Goal: Task Accomplishment & Management: Complete application form

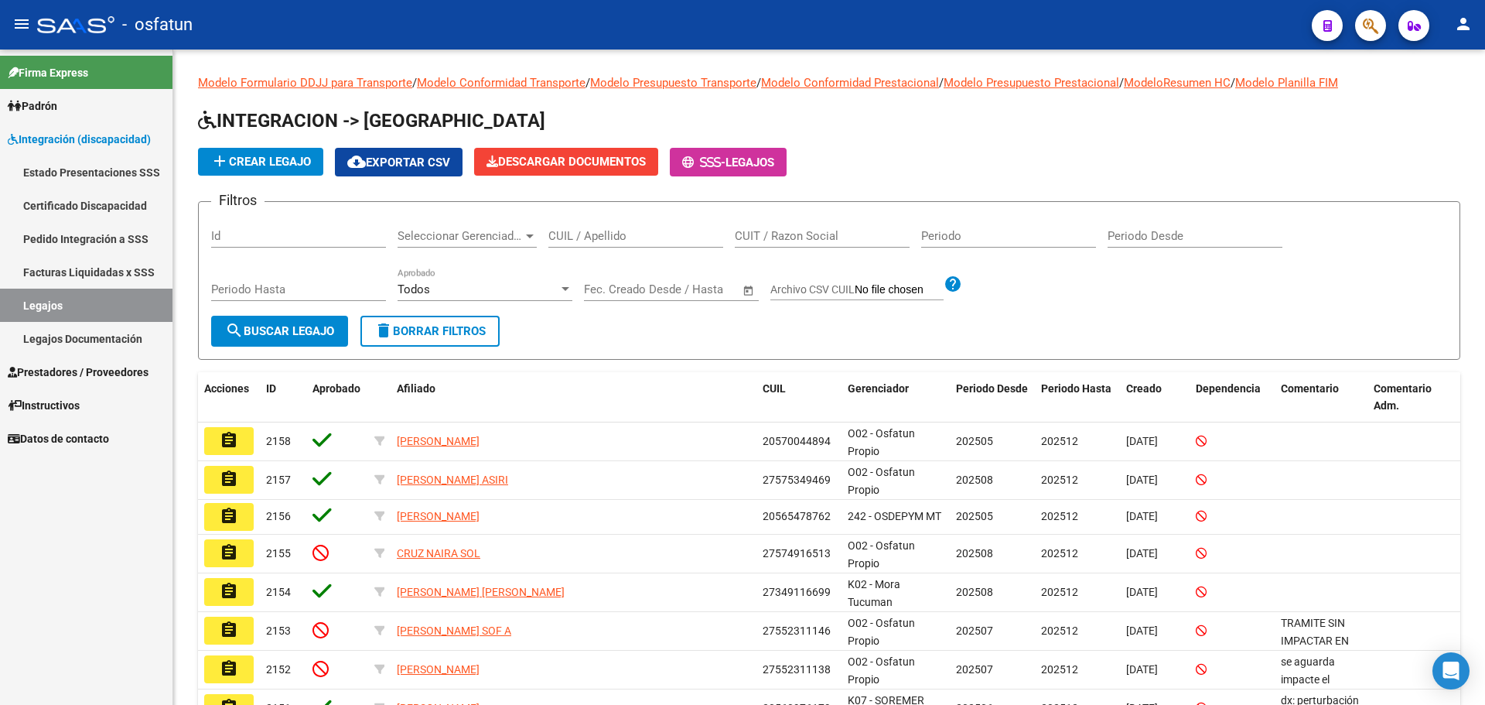
click at [94, 377] on span "Prestadores / Proveedores" at bounding box center [78, 372] width 141 height 17
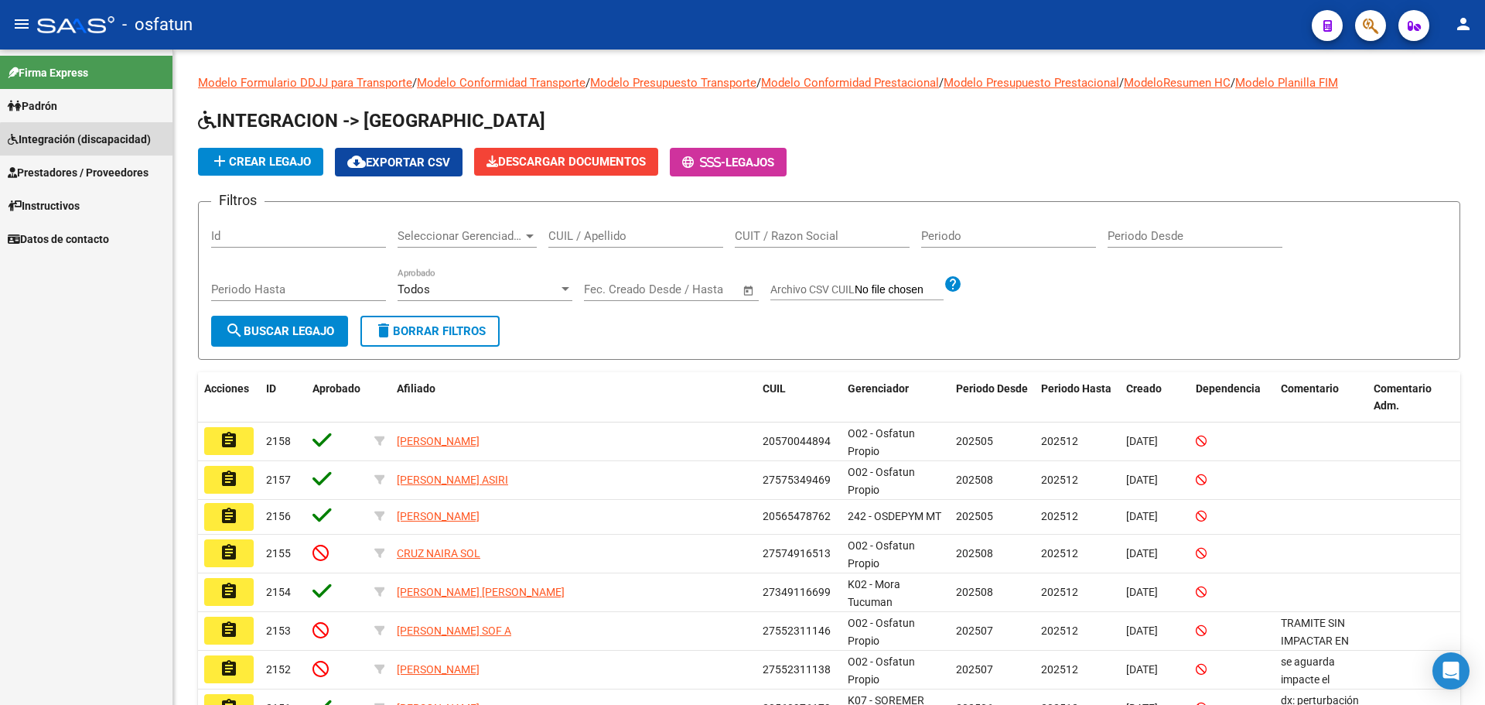
click at [91, 145] on span "Integración (discapacidad)" at bounding box center [79, 139] width 143 height 17
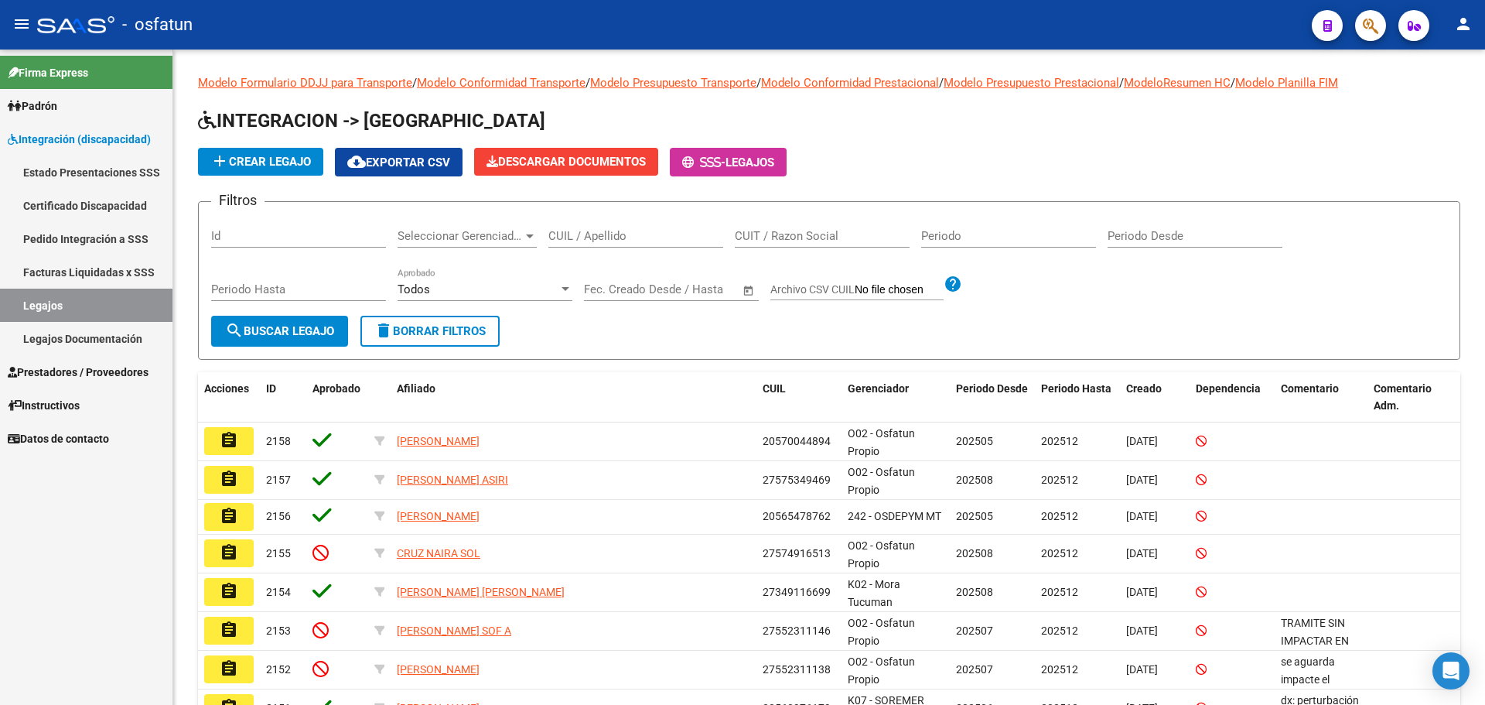
click at [86, 367] on span "Prestadores / Proveedores" at bounding box center [78, 372] width 141 height 17
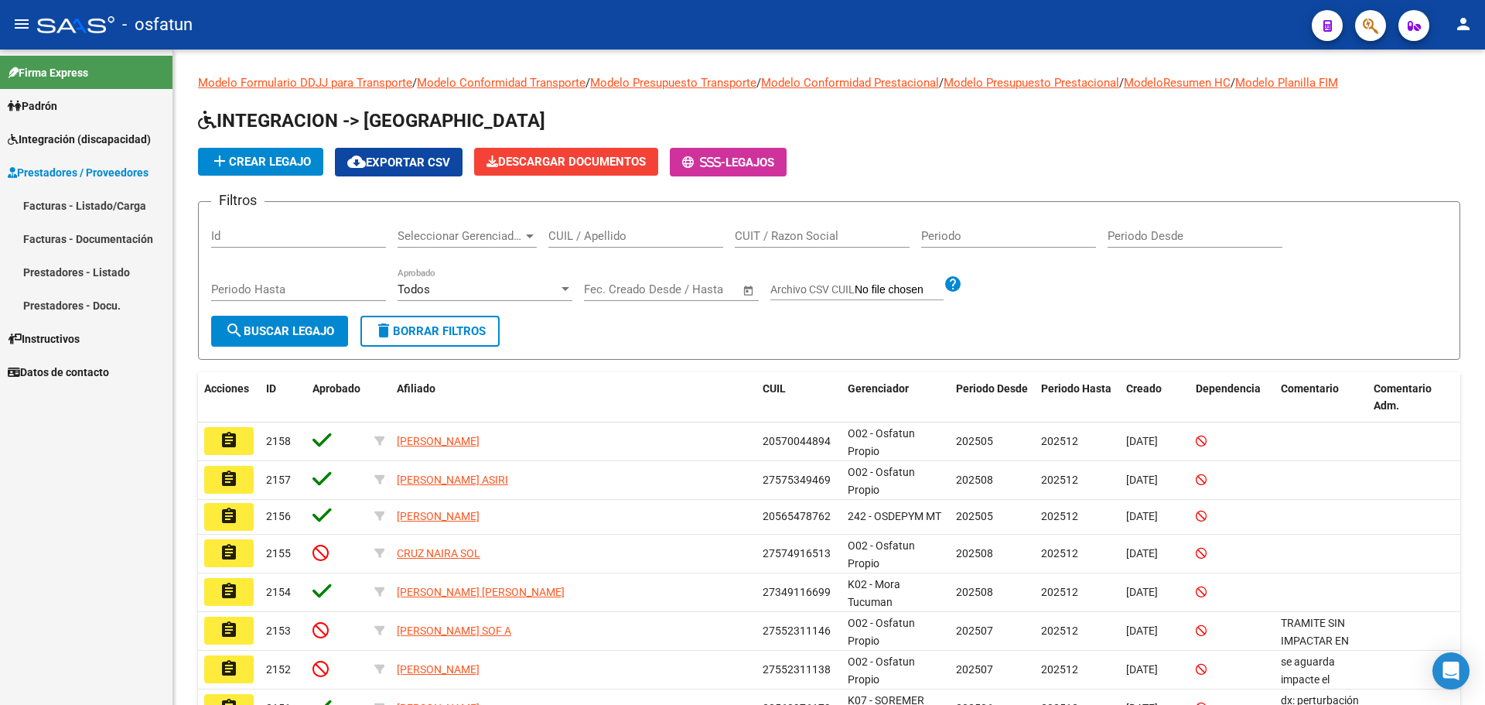
click at [101, 205] on link "Facturas - Listado/Carga" at bounding box center [86, 205] width 173 height 33
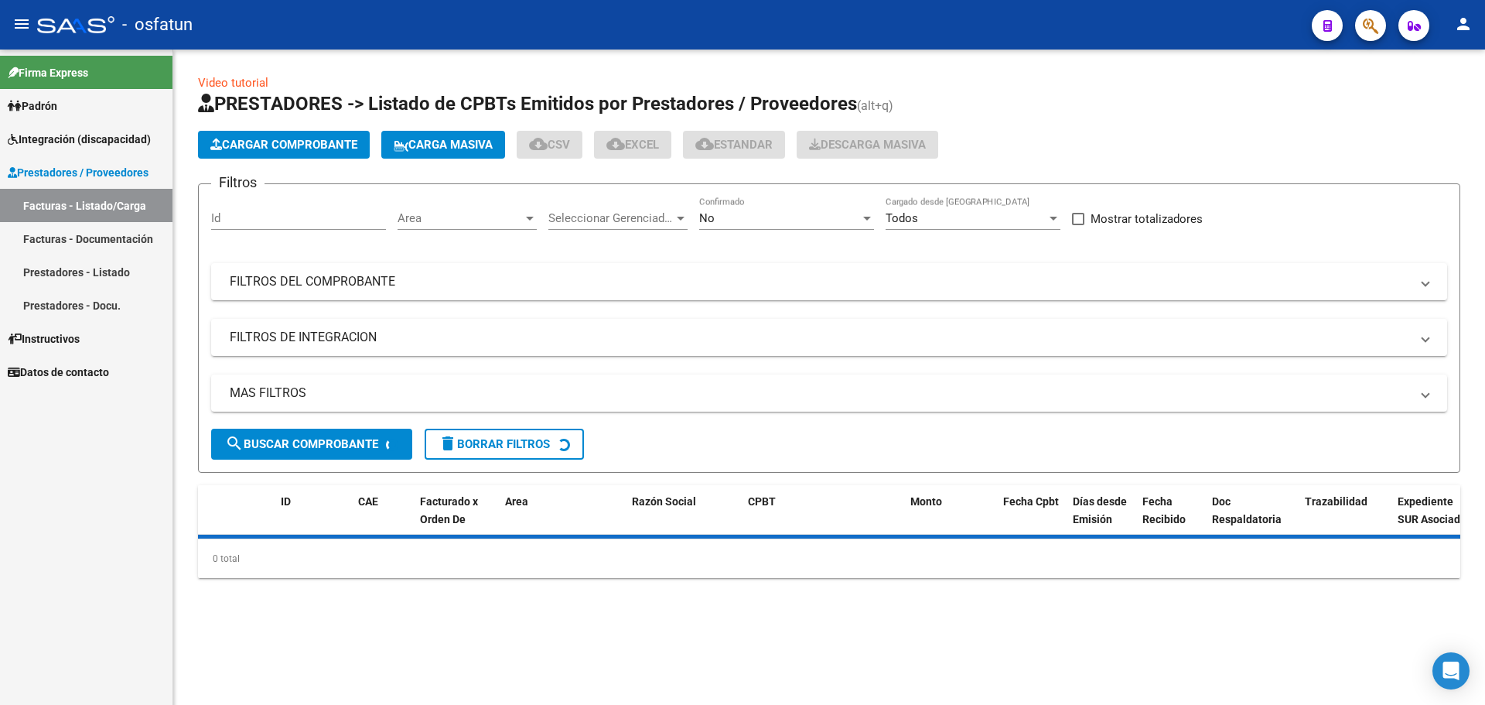
click at [285, 143] on span "Cargar Comprobante" at bounding box center [283, 145] width 147 height 14
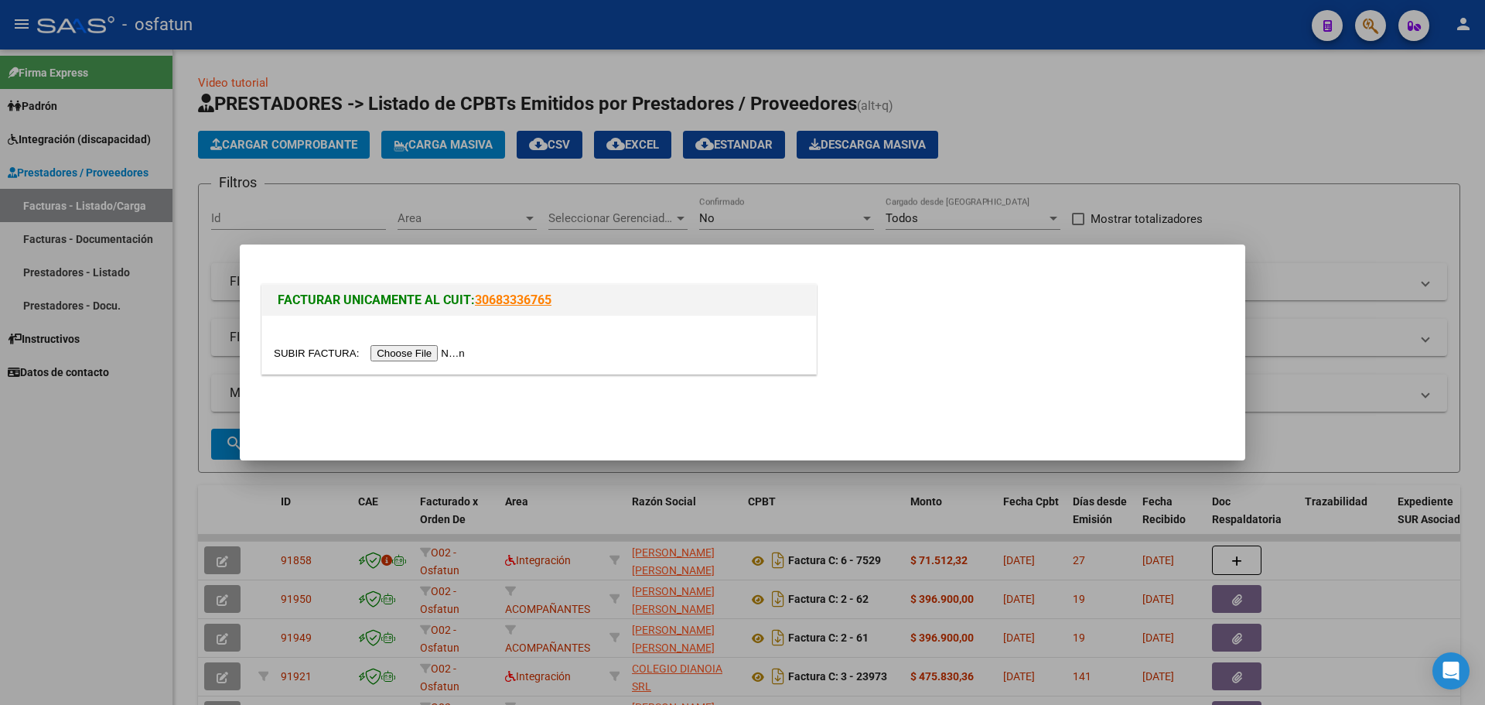
click at [1166, 109] on div at bounding box center [742, 352] width 1485 height 705
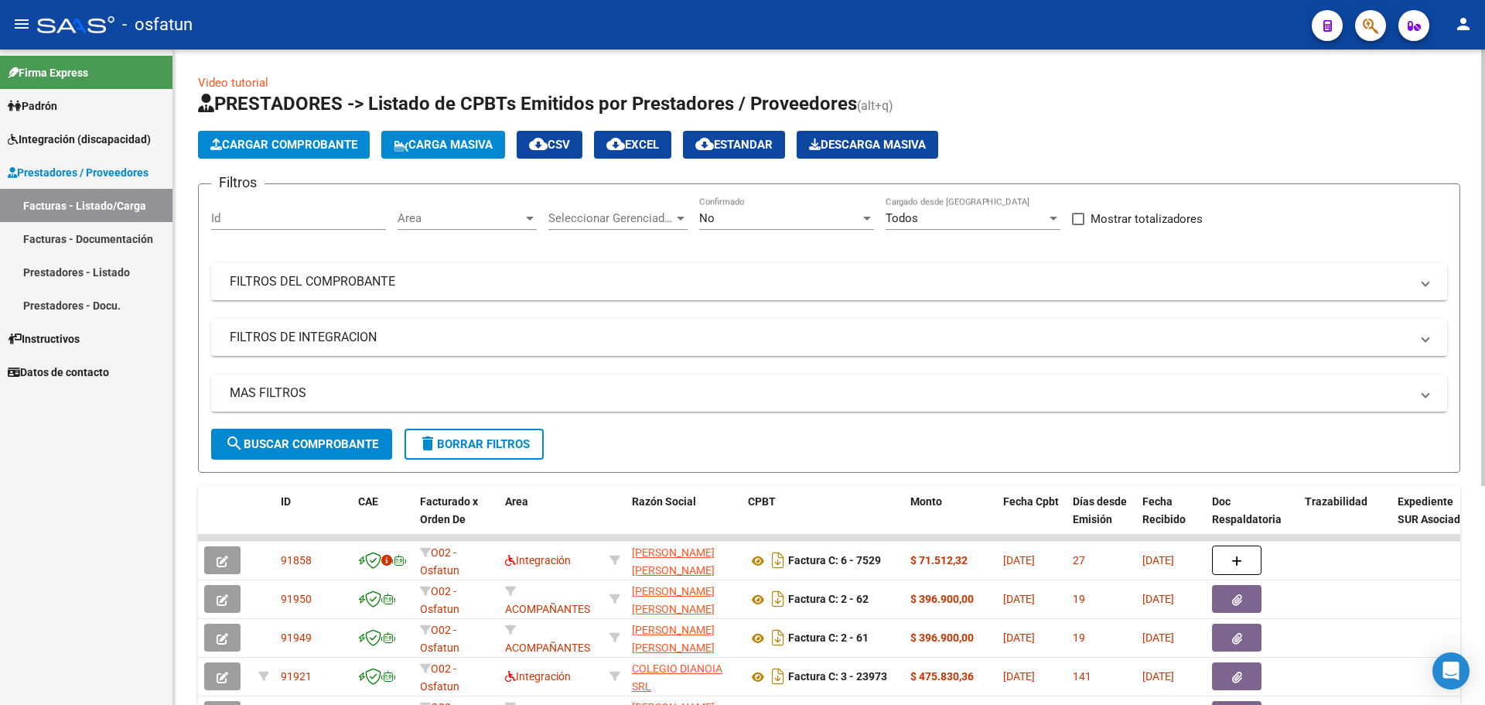
click at [523, 216] on div "Area" at bounding box center [467, 218] width 139 height 14
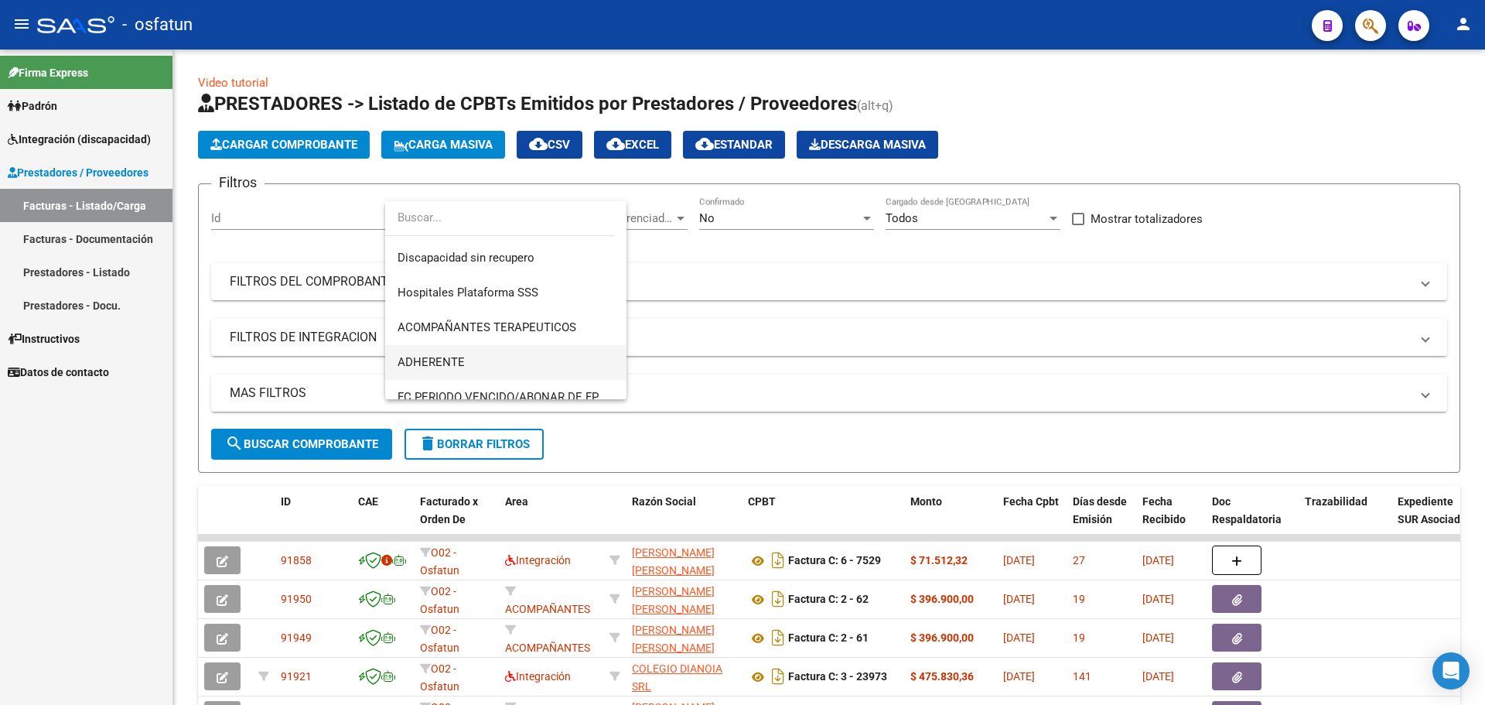
scroll to position [247, 0]
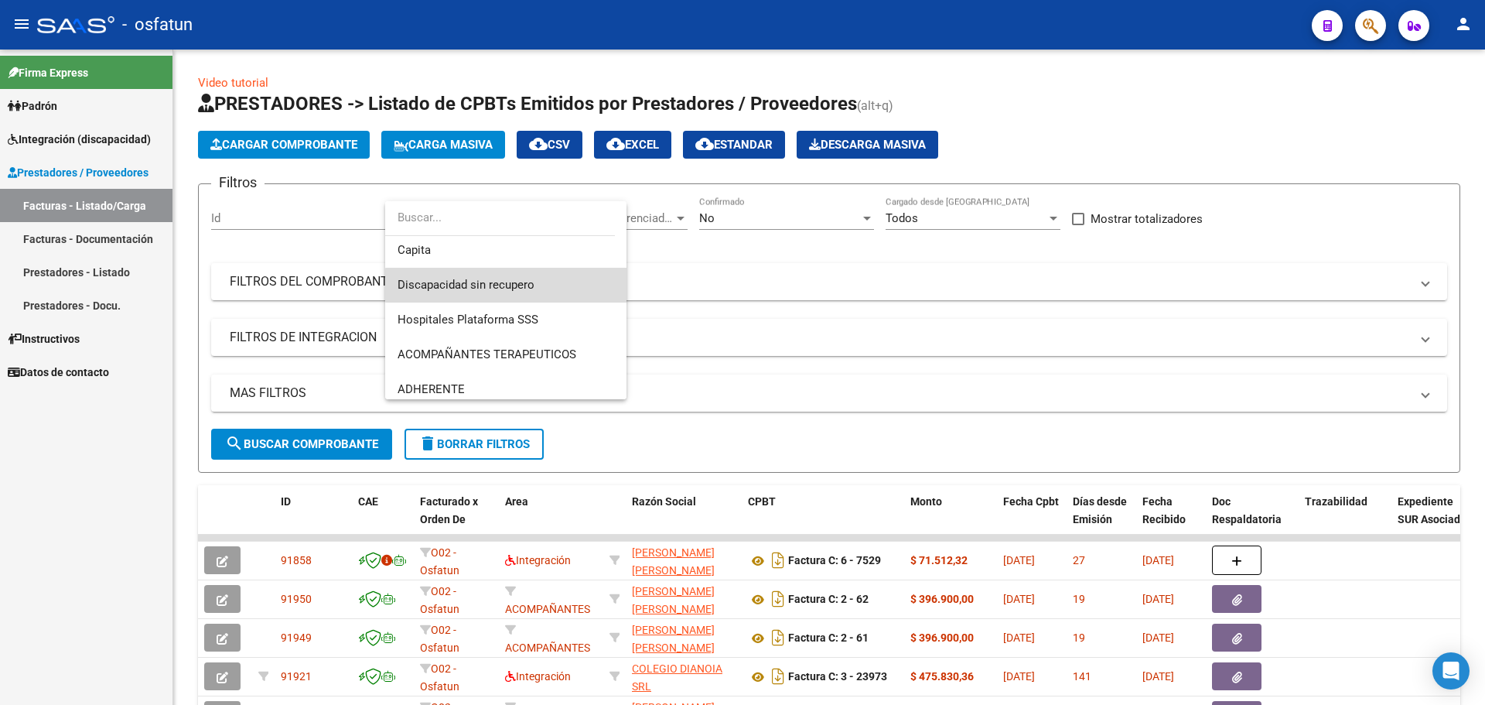
click at [535, 285] on span "Discapacidad sin recupero" at bounding box center [506, 285] width 217 height 35
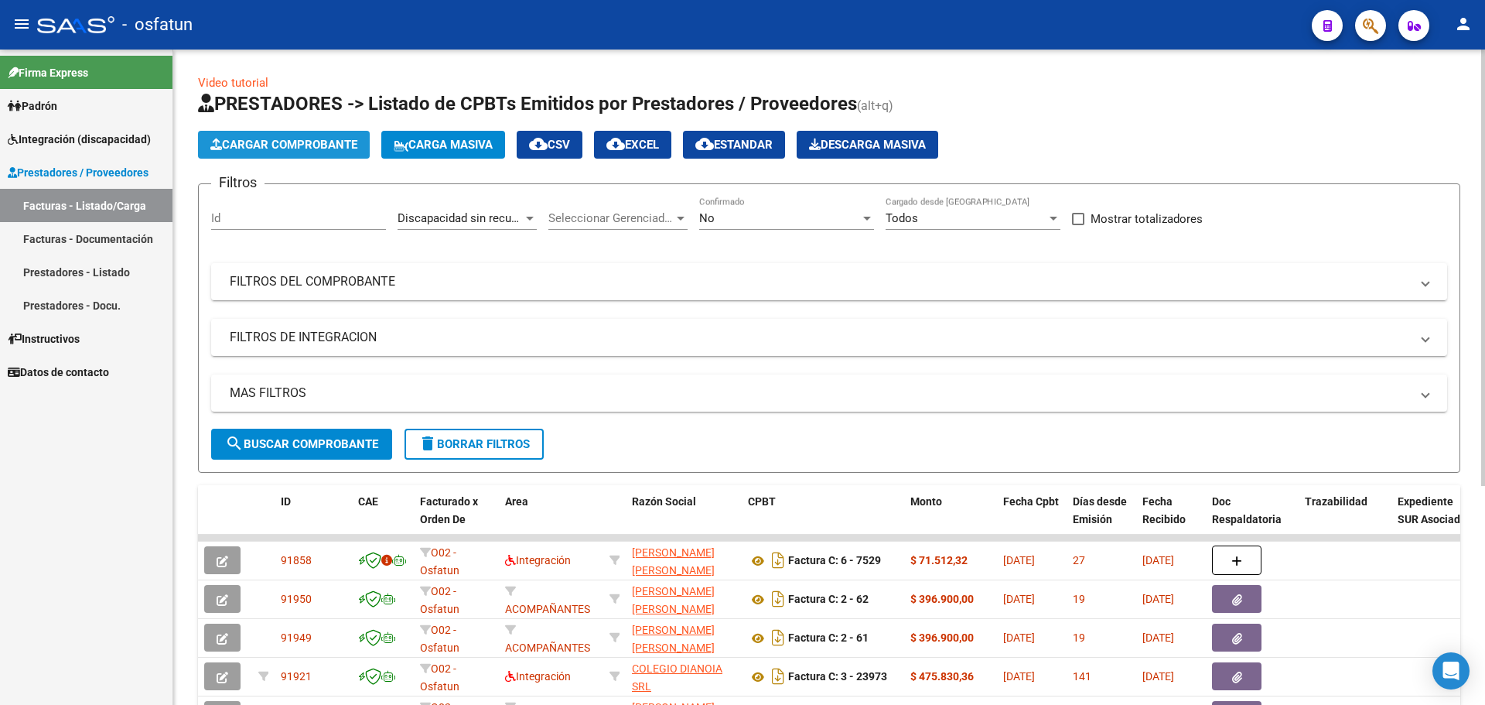
click at [275, 146] on span "Cargar Comprobante" at bounding box center [283, 145] width 147 height 14
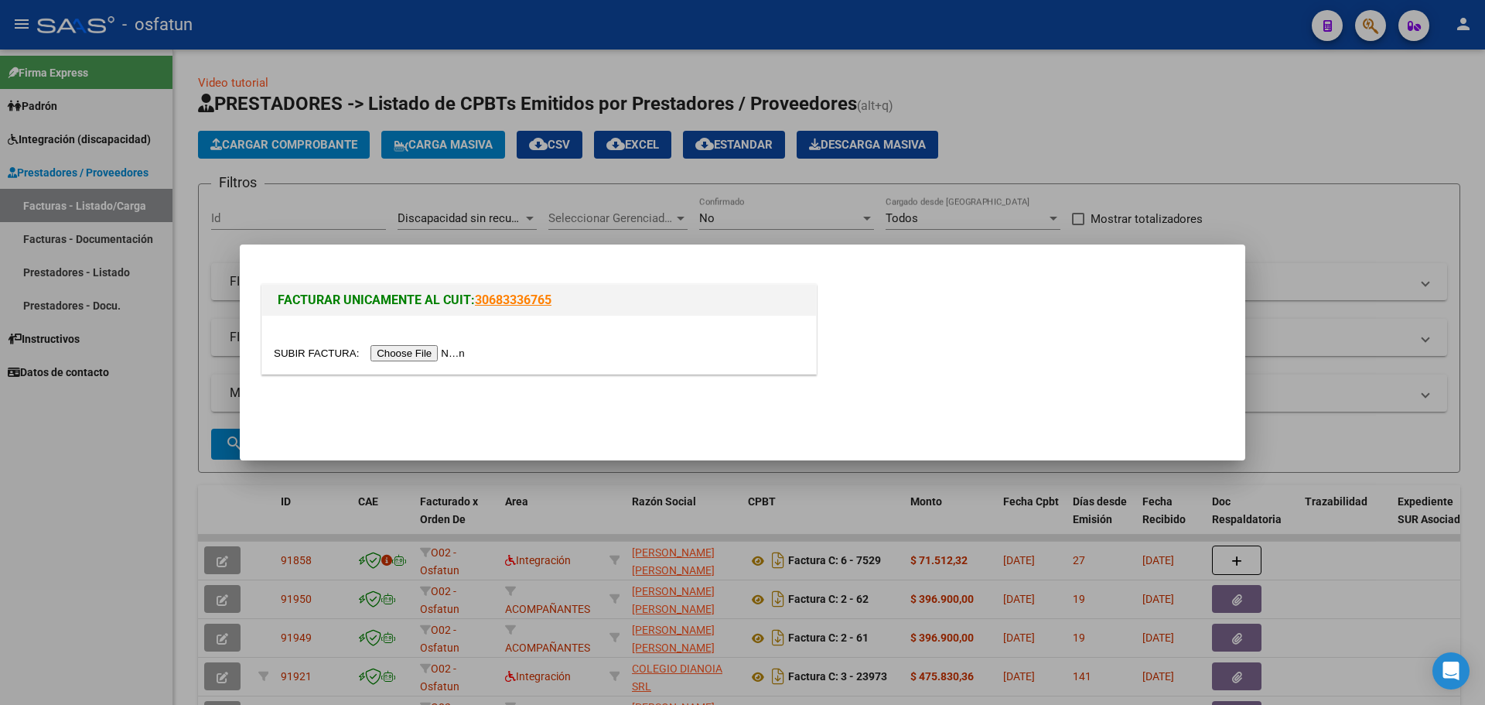
click at [460, 347] on input "file" at bounding box center [372, 353] width 196 height 16
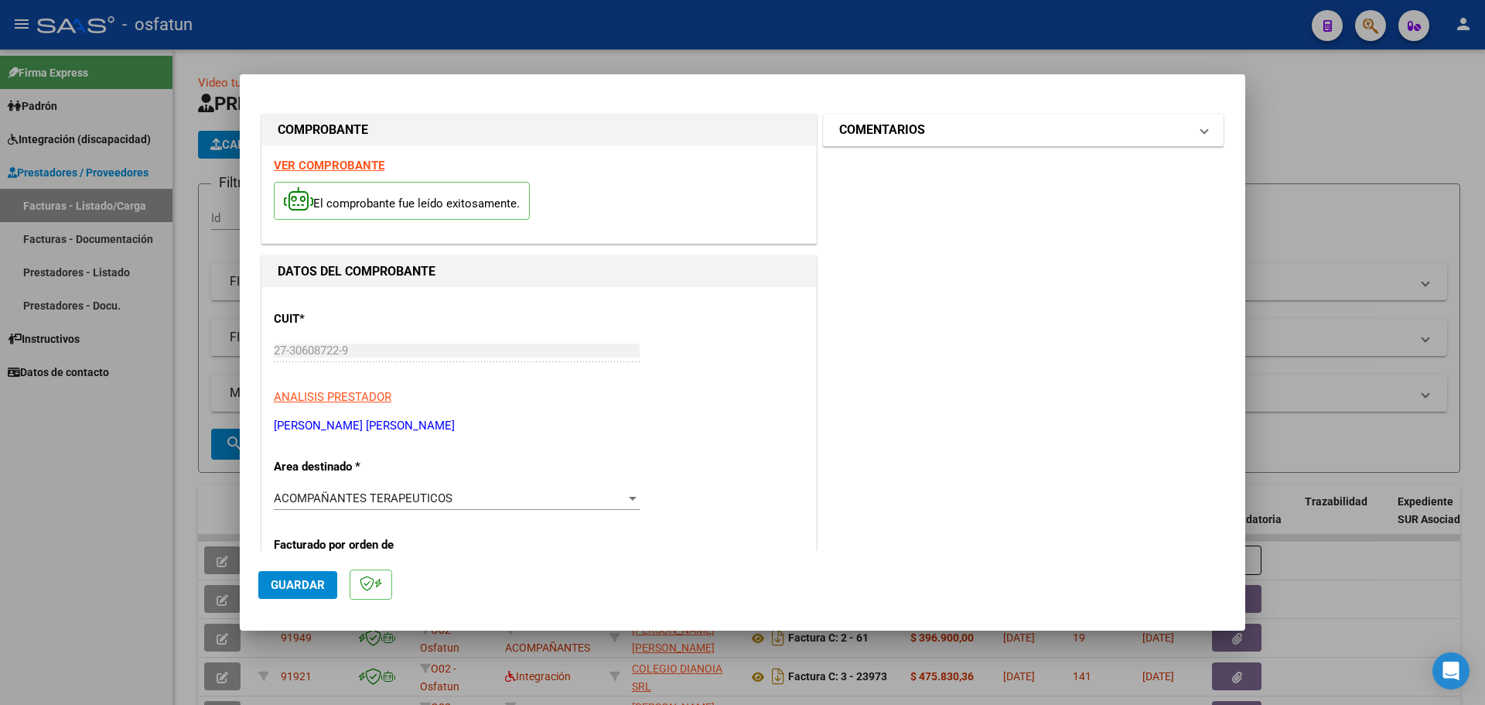
click at [1201, 127] on span at bounding box center [1204, 130] width 6 height 19
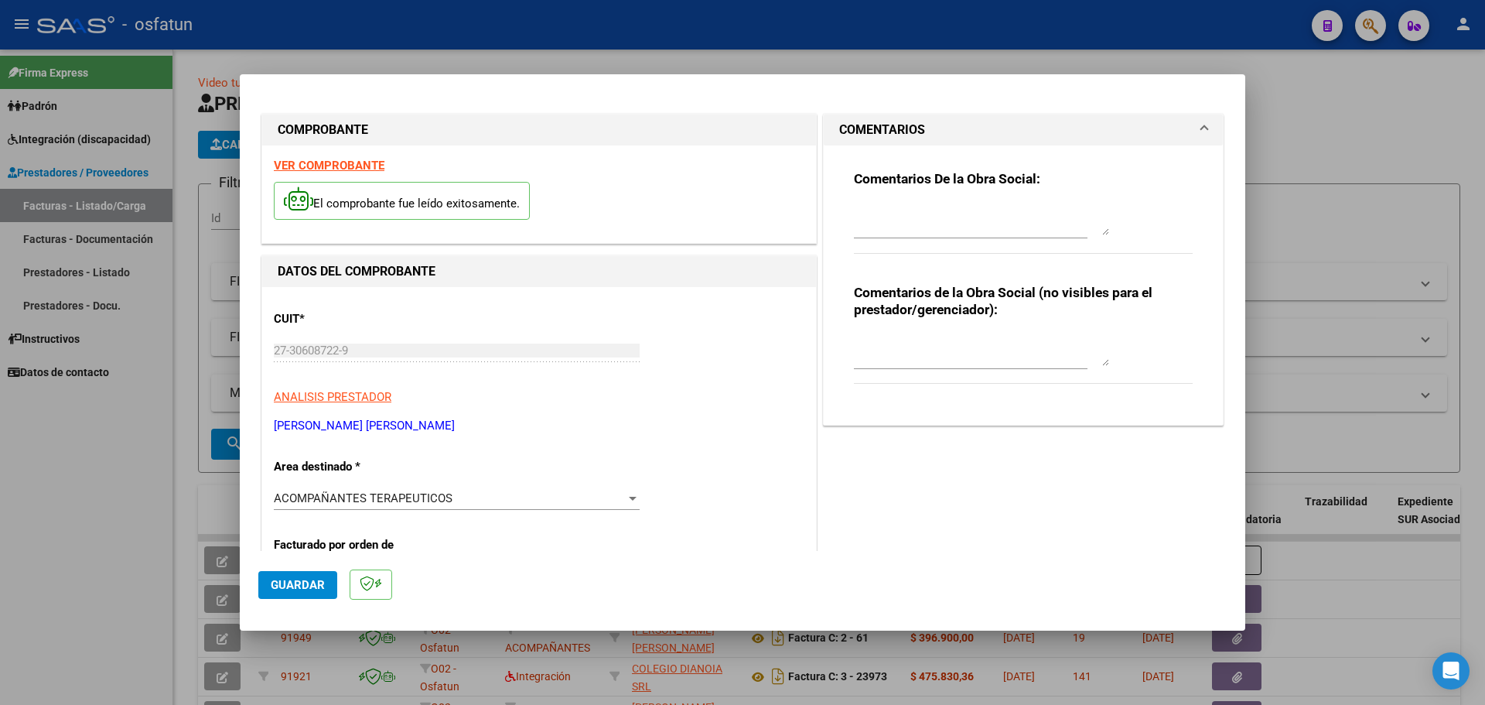
click at [901, 350] on textarea at bounding box center [981, 350] width 255 height 31
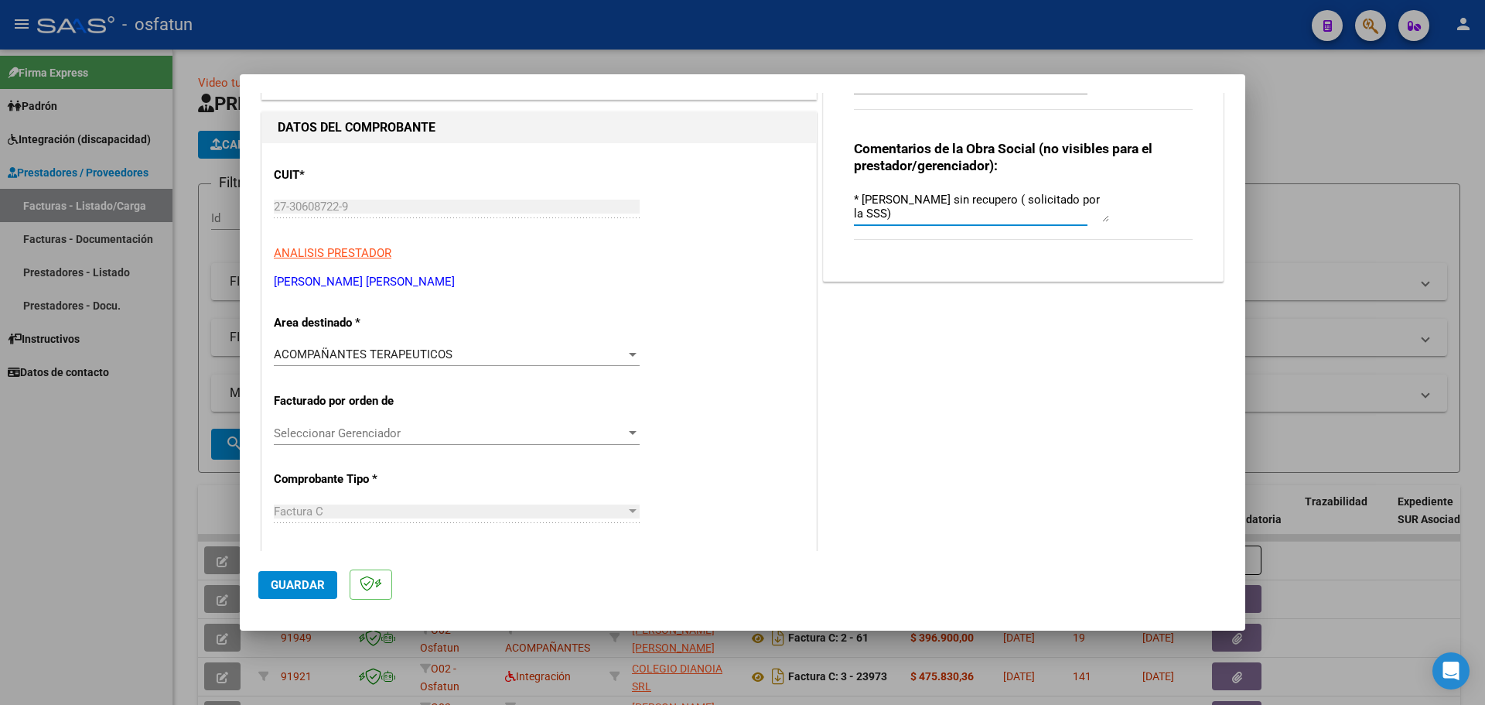
scroll to position [155, 0]
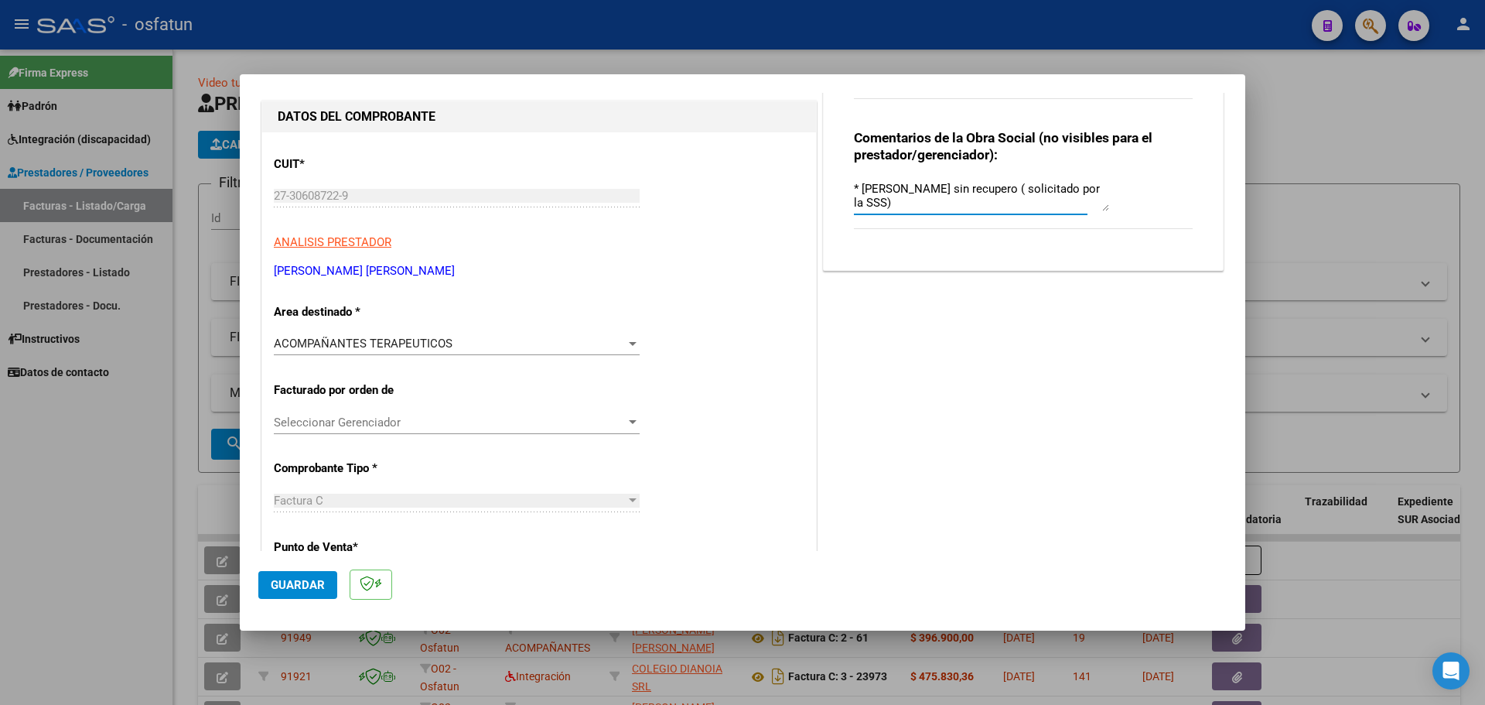
type textarea "* [PERSON_NAME] sin recupero ( solicitado por la SSS)"
click at [315, 589] on span "Guardar" at bounding box center [298, 585] width 54 height 14
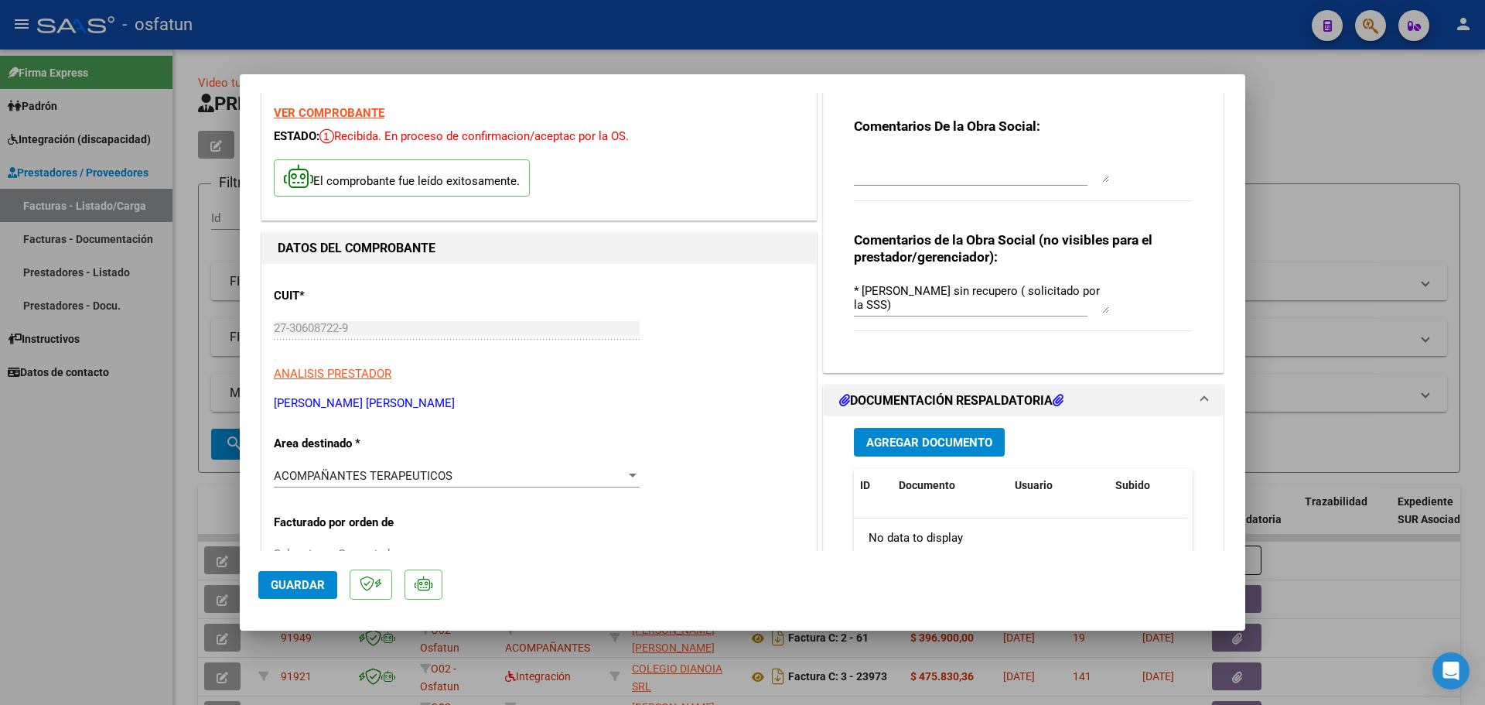
scroll to position [0, 0]
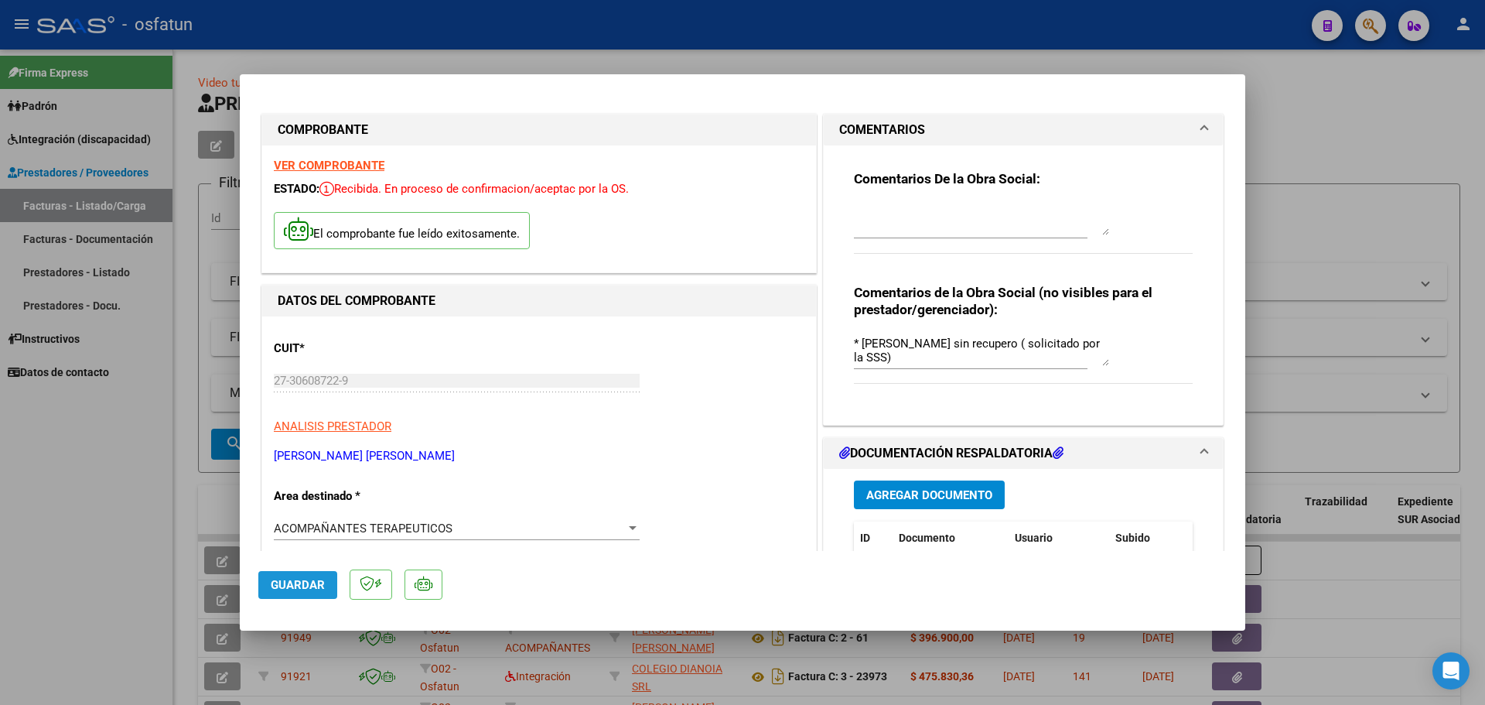
click at [297, 596] on button "Guardar" at bounding box center [297, 585] width 79 height 28
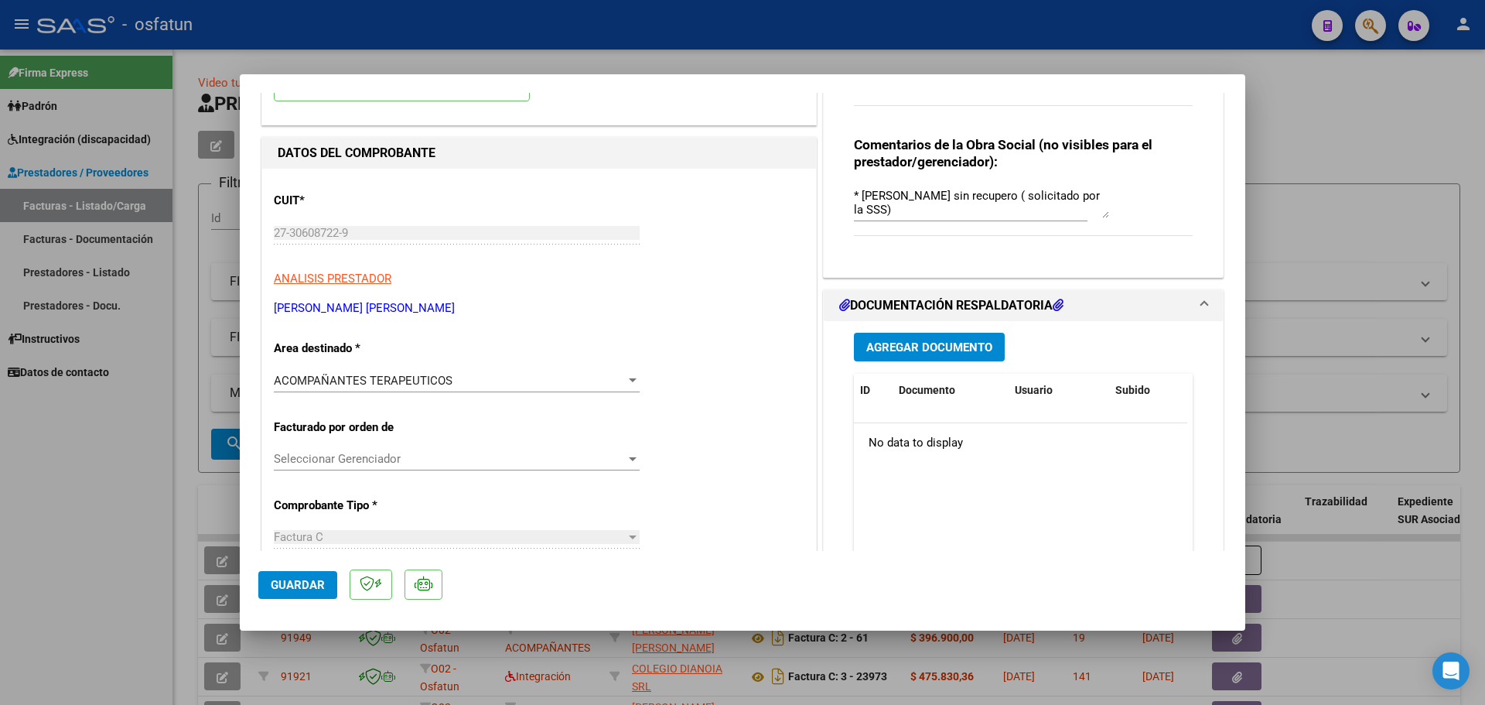
scroll to position [155, 0]
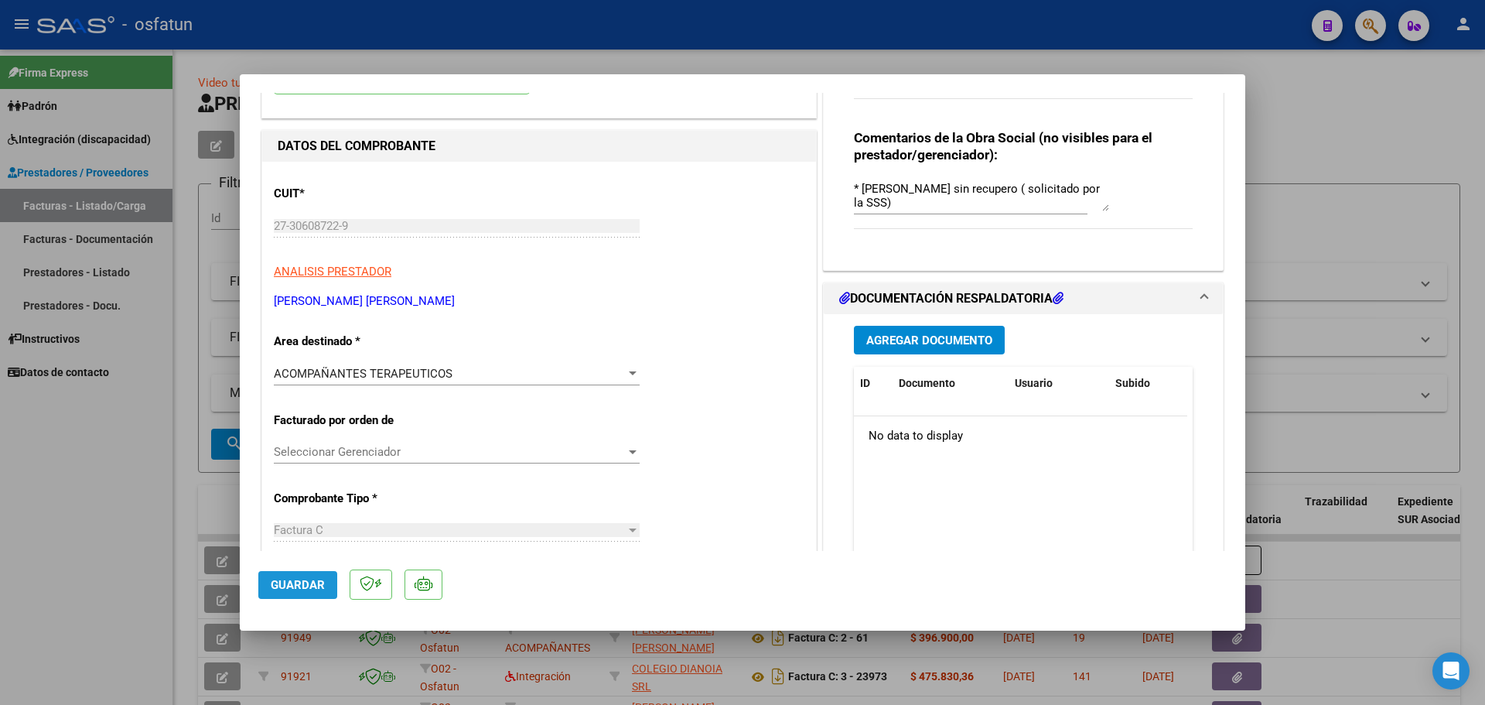
click at [310, 591] on span "Guardar" at bounding box center [298, 585] width 54 height 14
click at [1327, 142] on div at bounding box center [742, 352] width 1485 height 705
type input "$ 0,00"
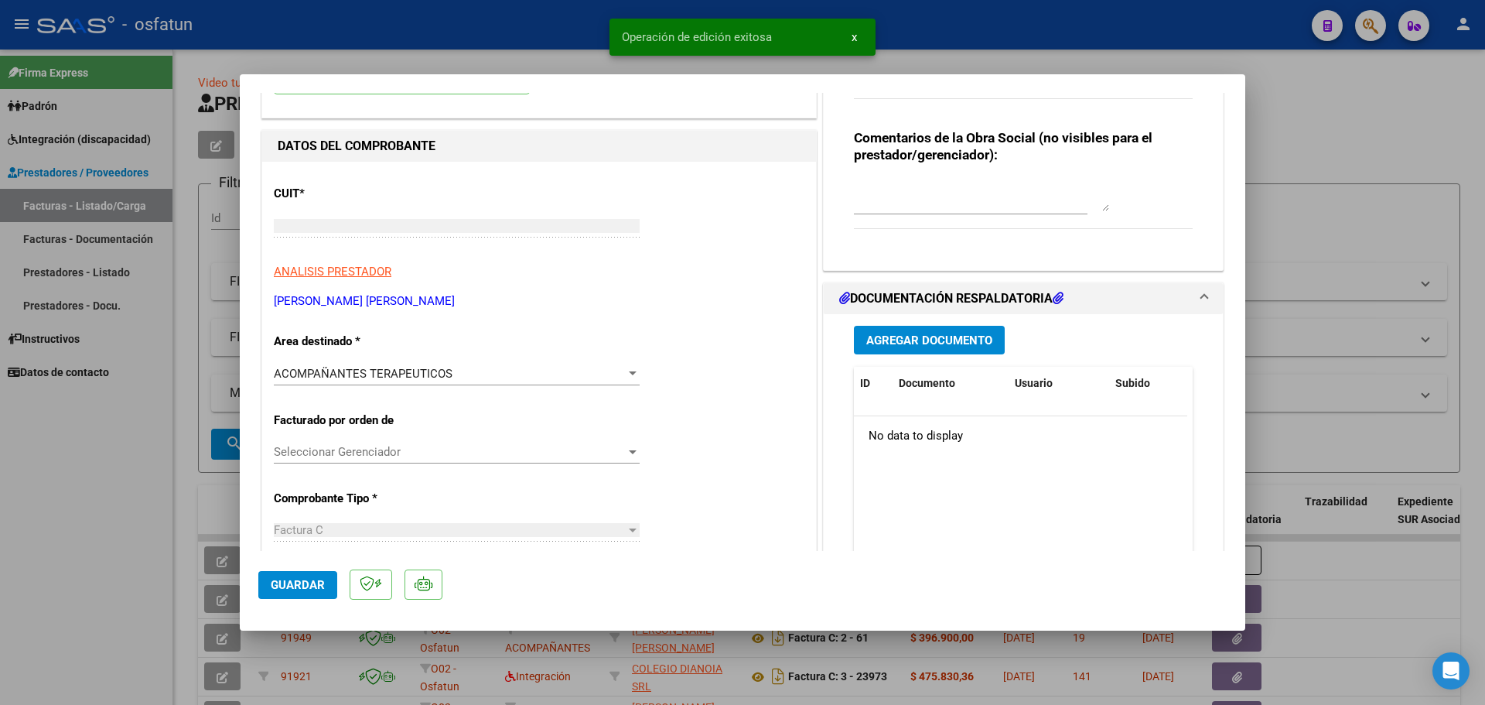
scroll to position [0, 0]
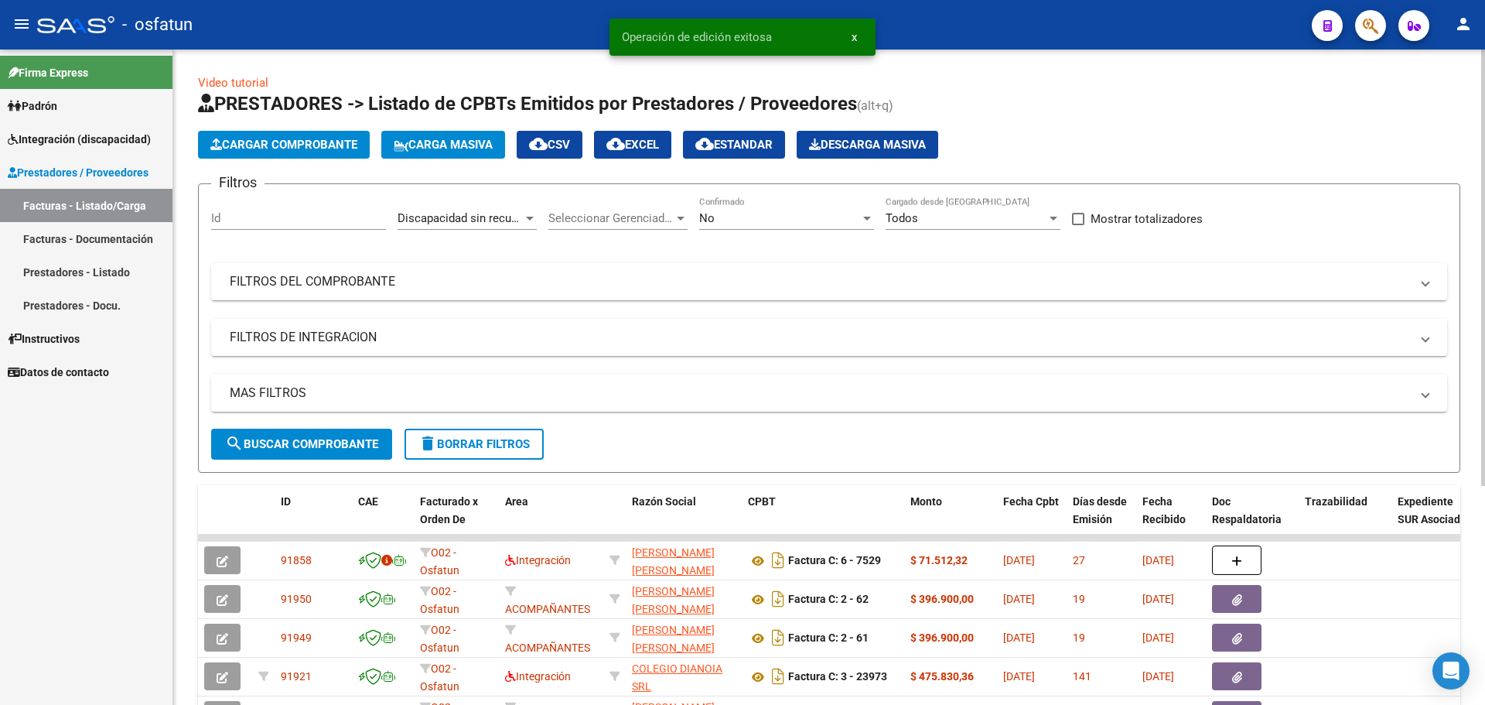
click at [285, 146] on span "Cargar Comprobante" at bounding box center [283, 145] width 147 height 14
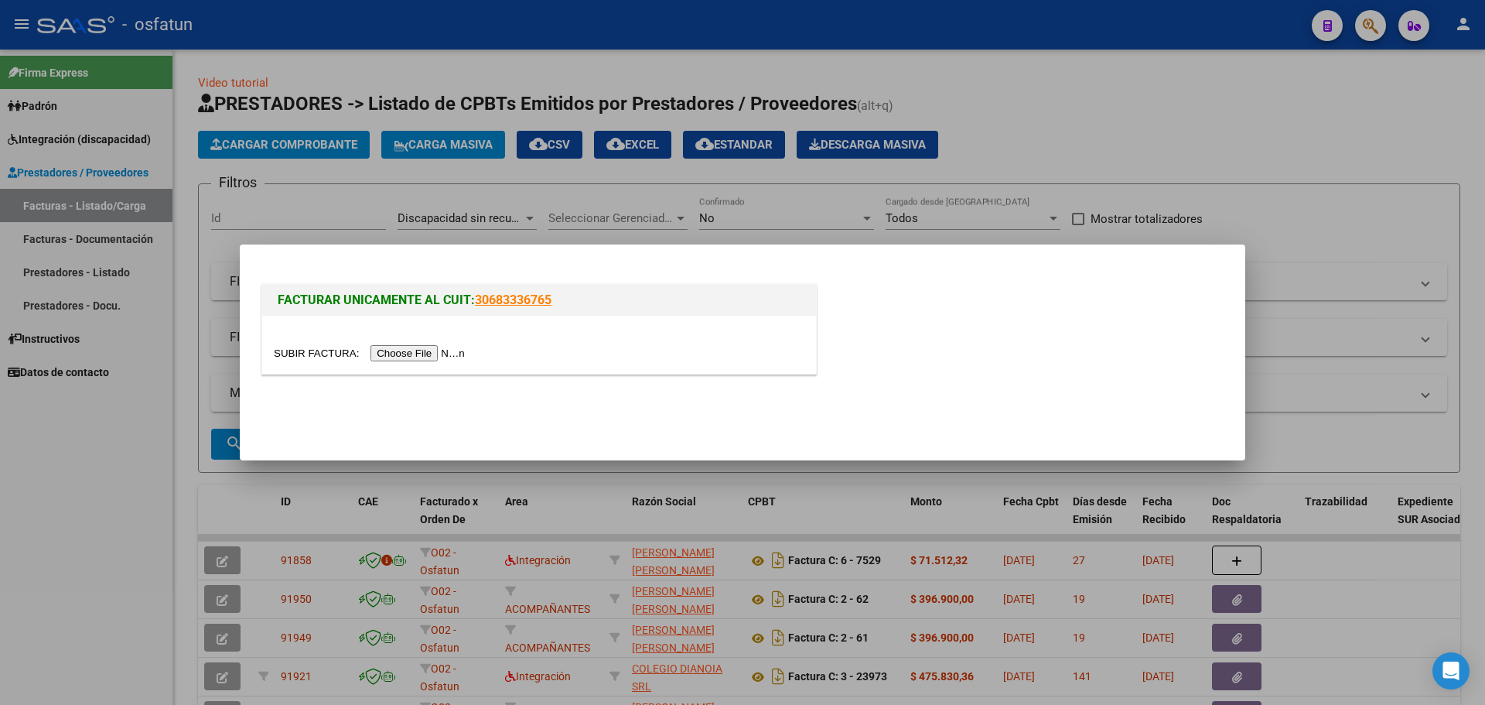
click at [447, 357] on input "file" at bounding box center [372, 353] width 196 height 16
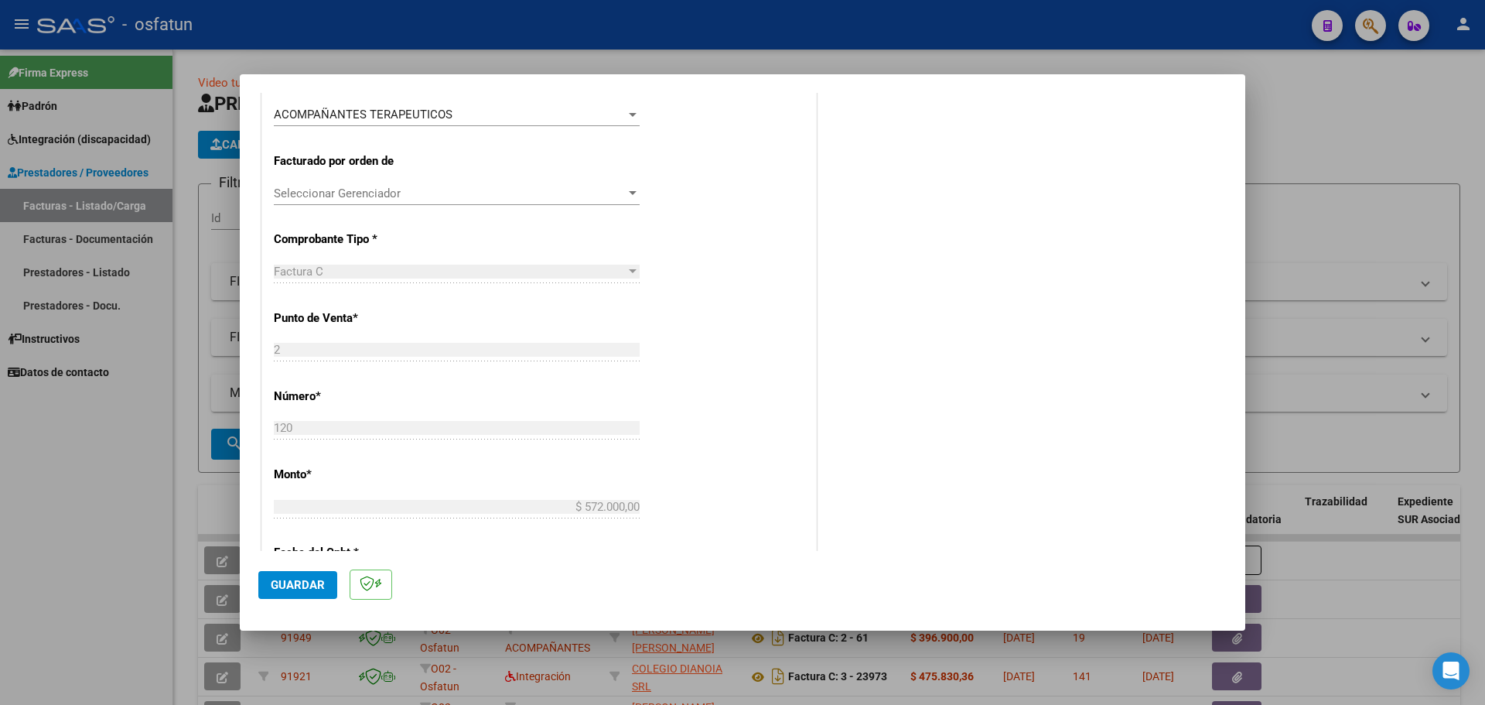
scroll to position [387, 0]
click at [302, 591] on span "Guardar" at bounding box center [298, 585] width 54 height 14
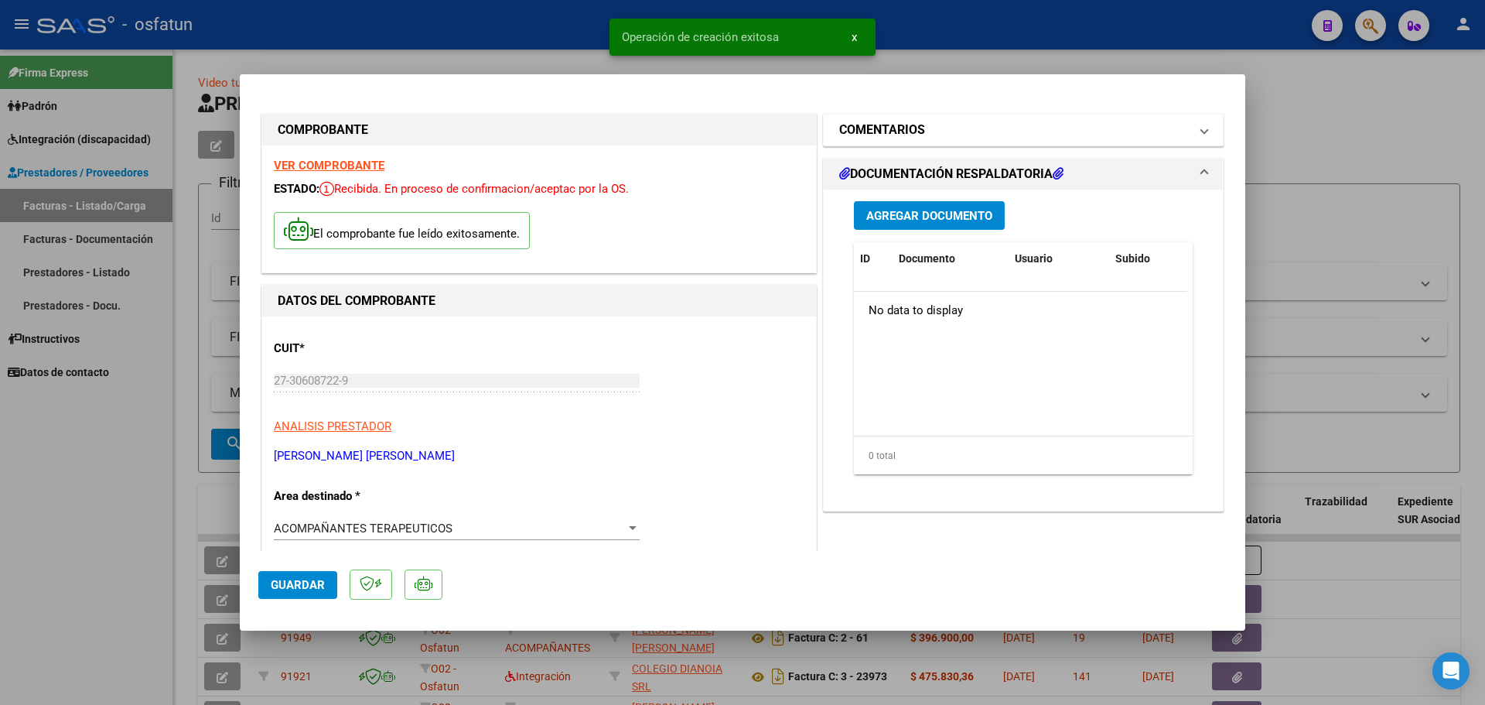
click at [1201, 131] on span at bounding box center [1204, 130] width 6 height 19
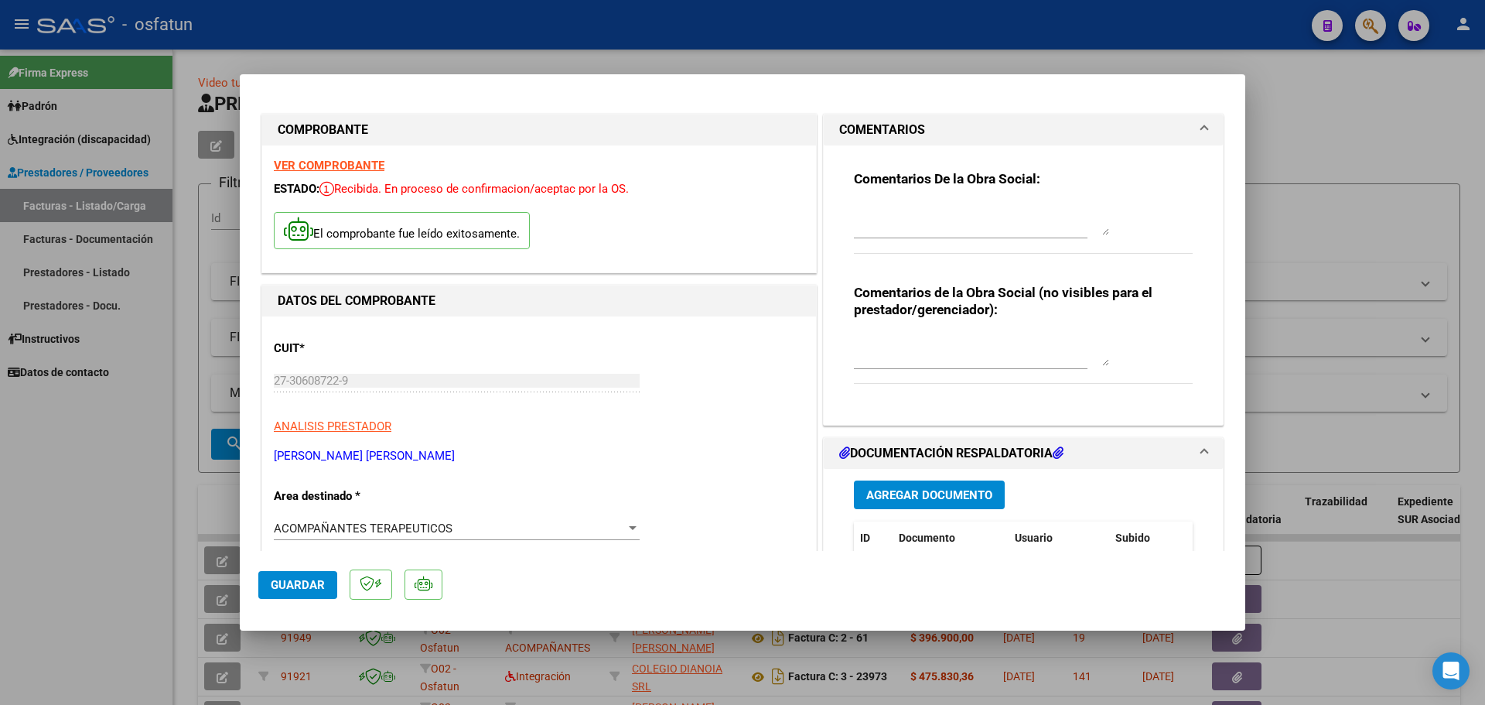
click at [894, 356] on textarea at bounding box center [981, 350] width 255 height 31
drag, startPoint x: 848, startPoint y: 345, endPoint x: 1102, endPoint y: 364, distance: 255.2
click at [1102, 365] on textarea "* reintegro sin recupero ( informado por la SSS)" at bounding box center [981, 350] width 255 height 31
type textarea "* reintegro sin recupero ( informado por la SSS)"
click at [282, 583] on span "Guardar" at bounding box center [298, 585] width 54 height 14
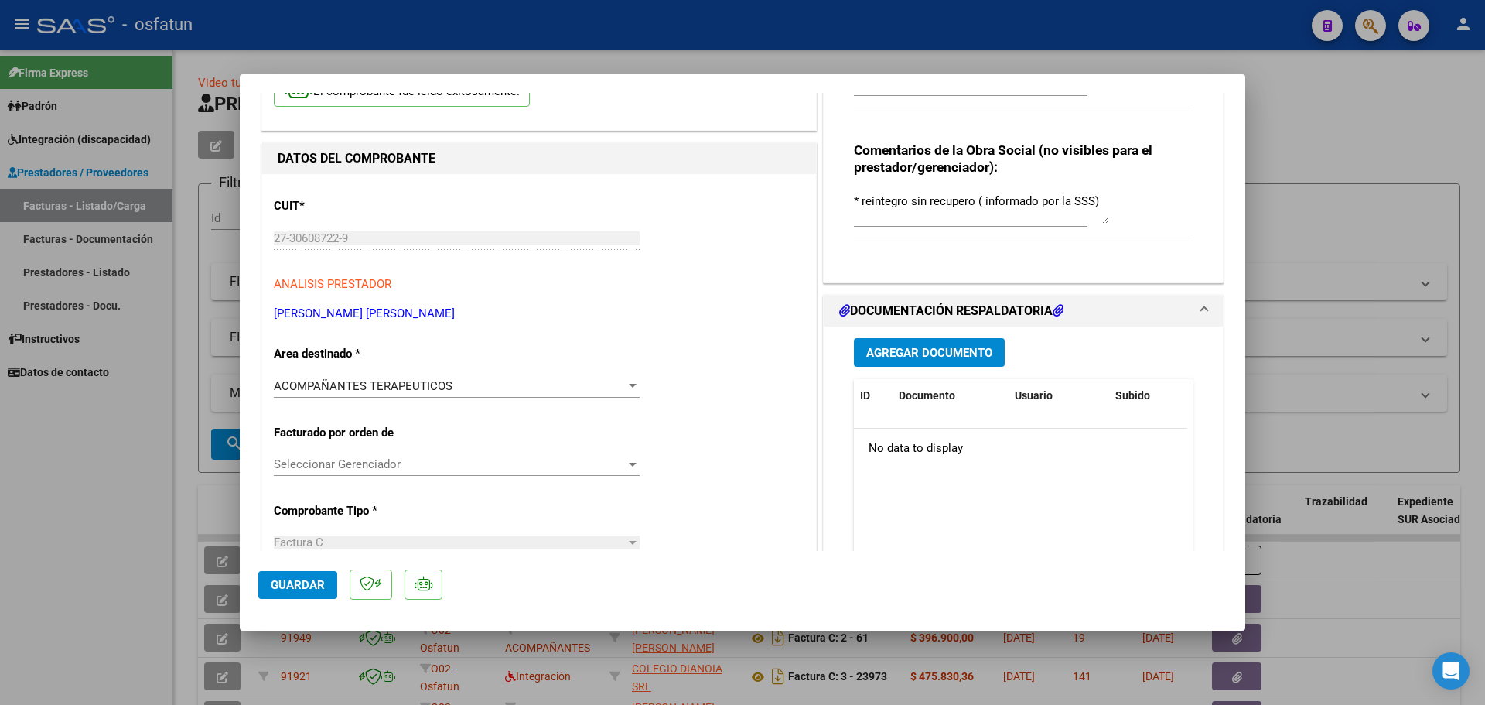
scroll to position [155, 0]
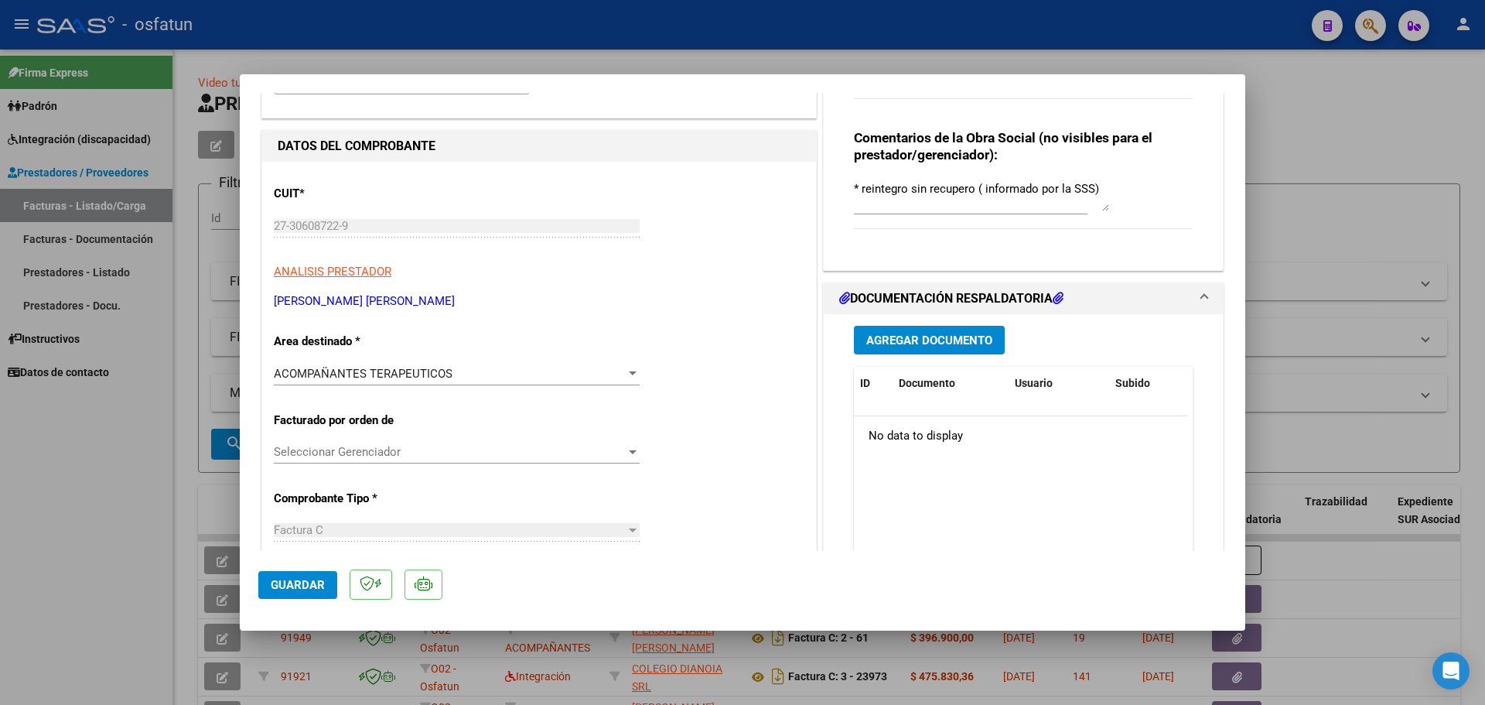
click at [1329, 325] on div at bounding box center [742, 352] width 1485 height 705
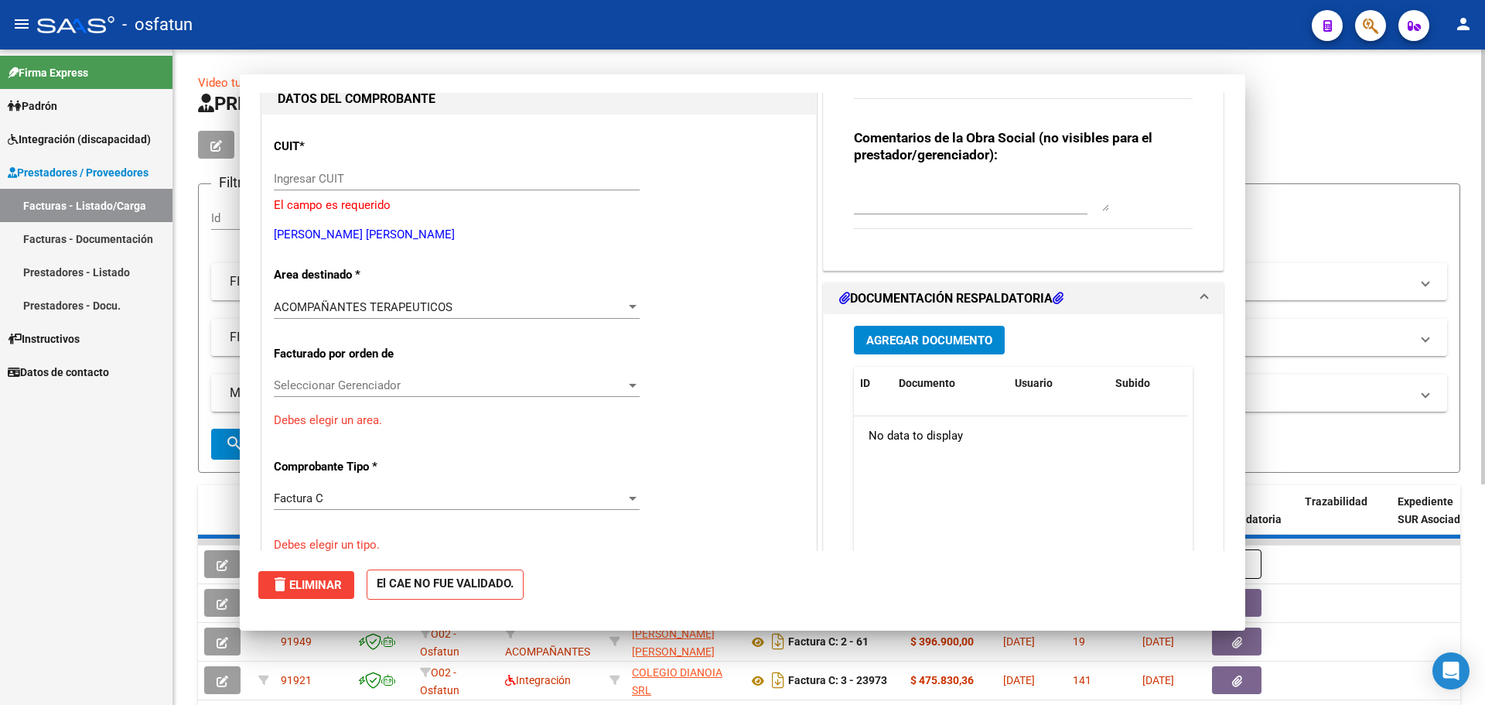
scroll to position [0, 0]
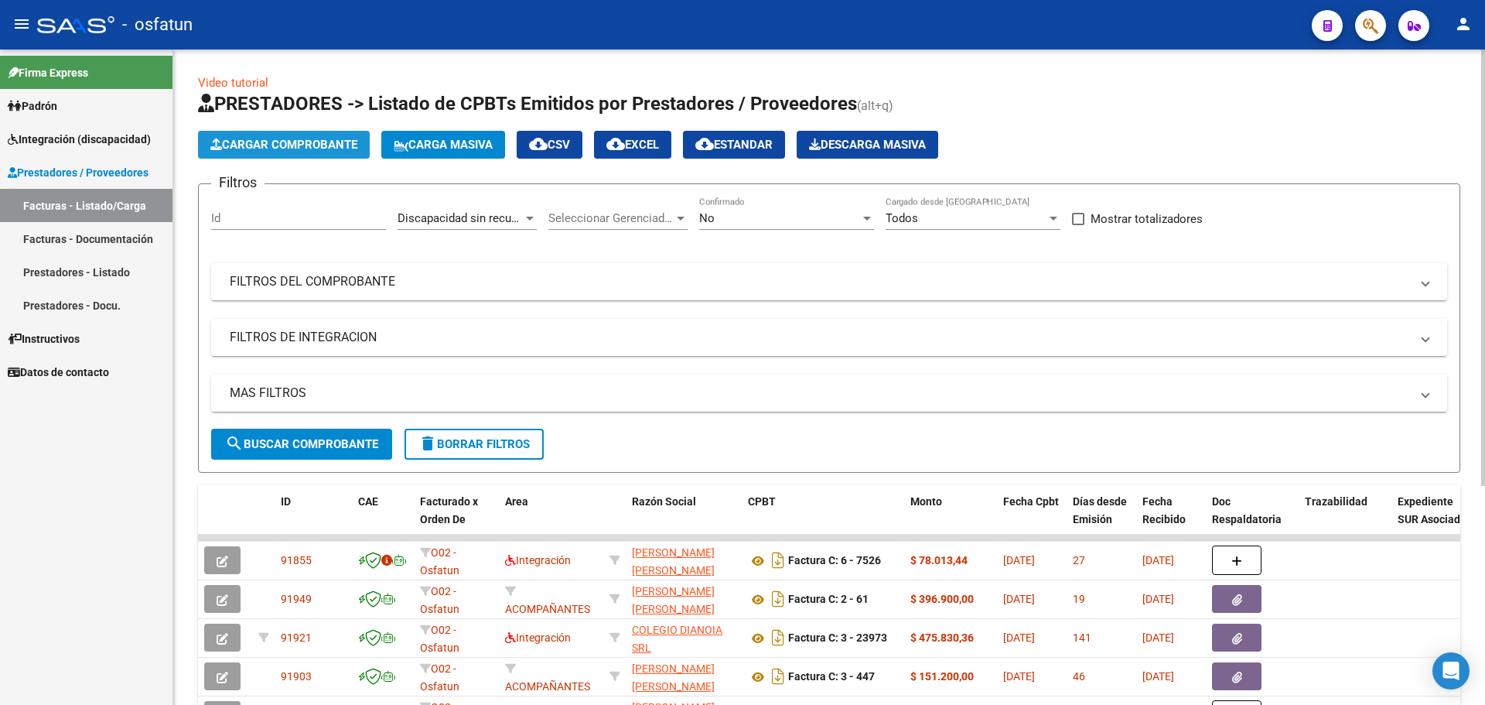
click at [282, 137] on button "Cargar Comprobante" at bounding box center [284, 145] width 172 height 28
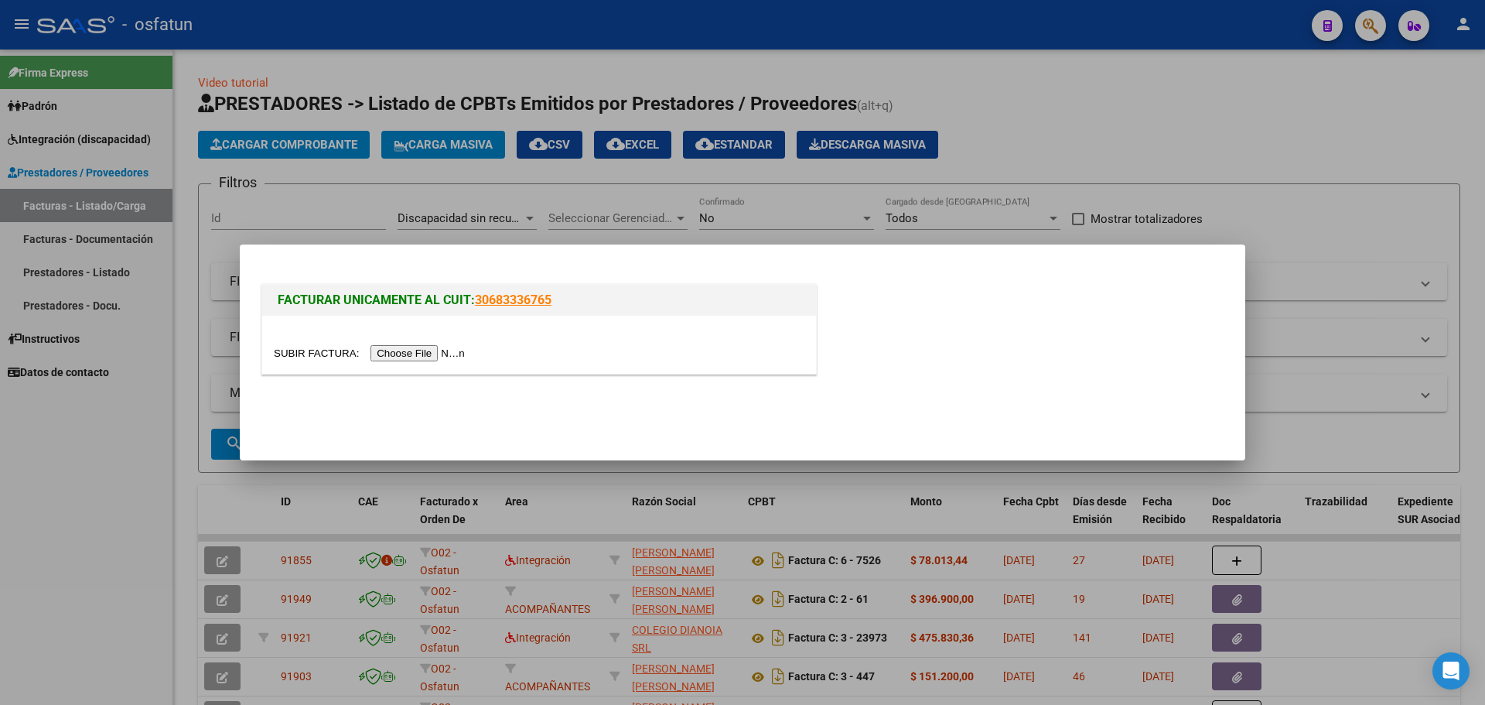
click at [445, 355] on input "file" at bounding box center [372, 353] width 196 height 16
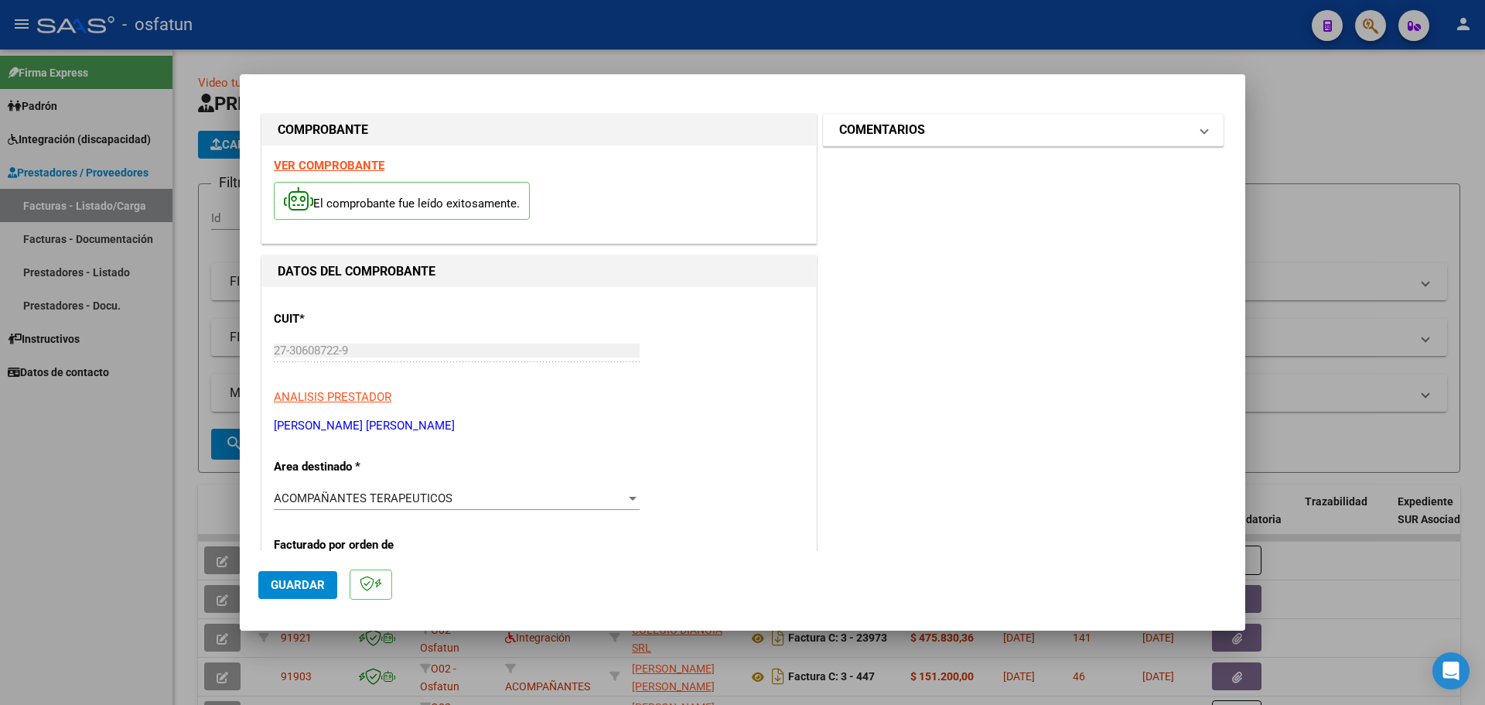
click at [1201, 133] on span at bounding box center [1204, 130] width 6 height 19
click at [1201, 134] on span at bounding box center [1204, 130] width 6 height 19
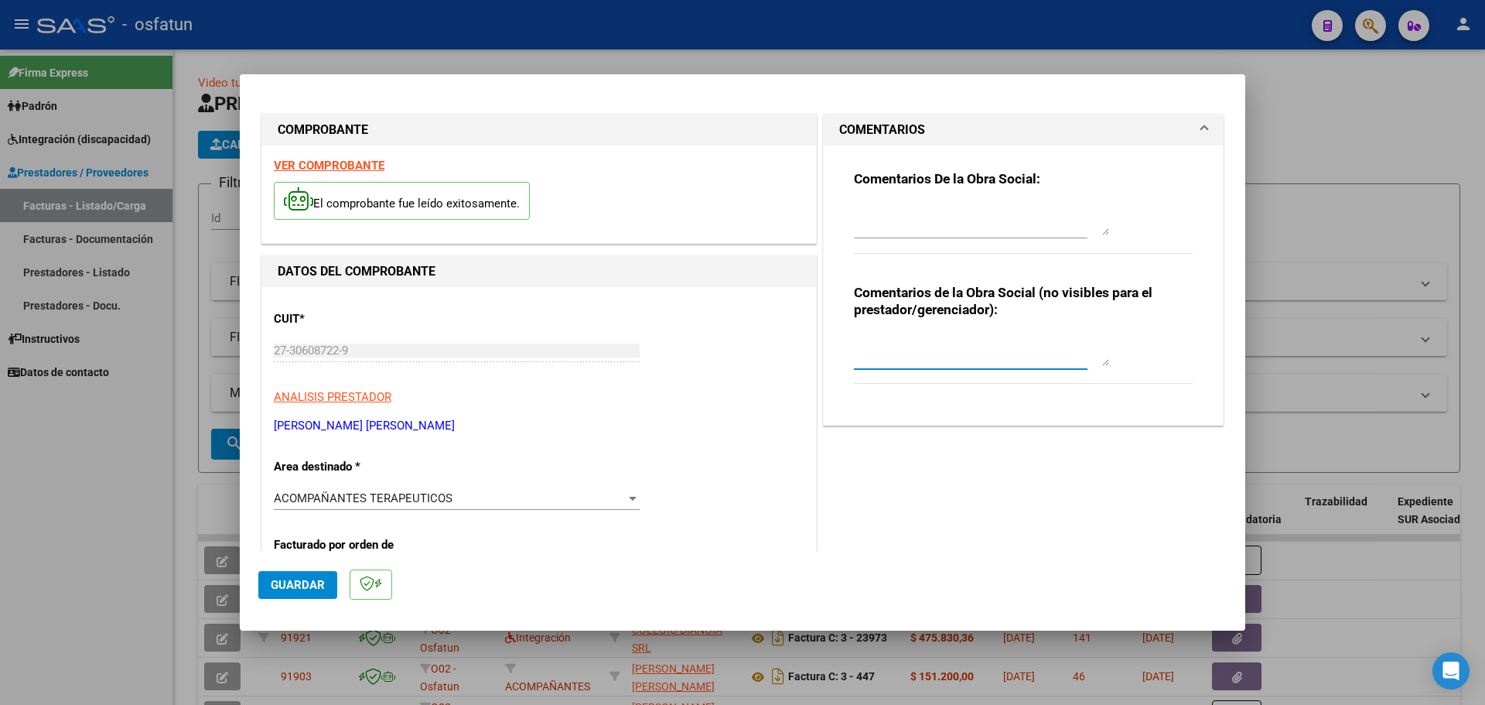
click at [972, 352] on textarea at bounding box center [981, 350] width 255 height 31
paste textarea "* reintegro sin recupero ( informado por la SSS)"
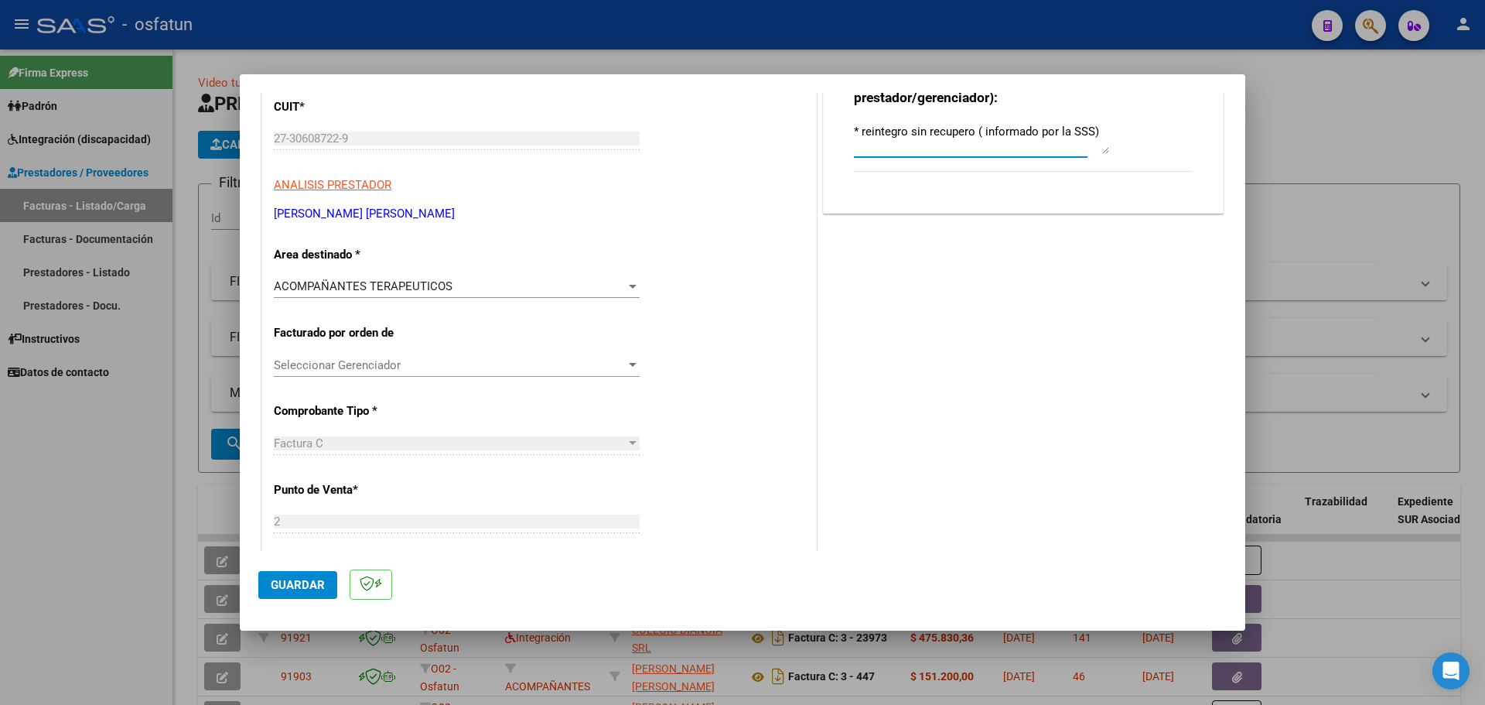
scroll to position [232, 0]
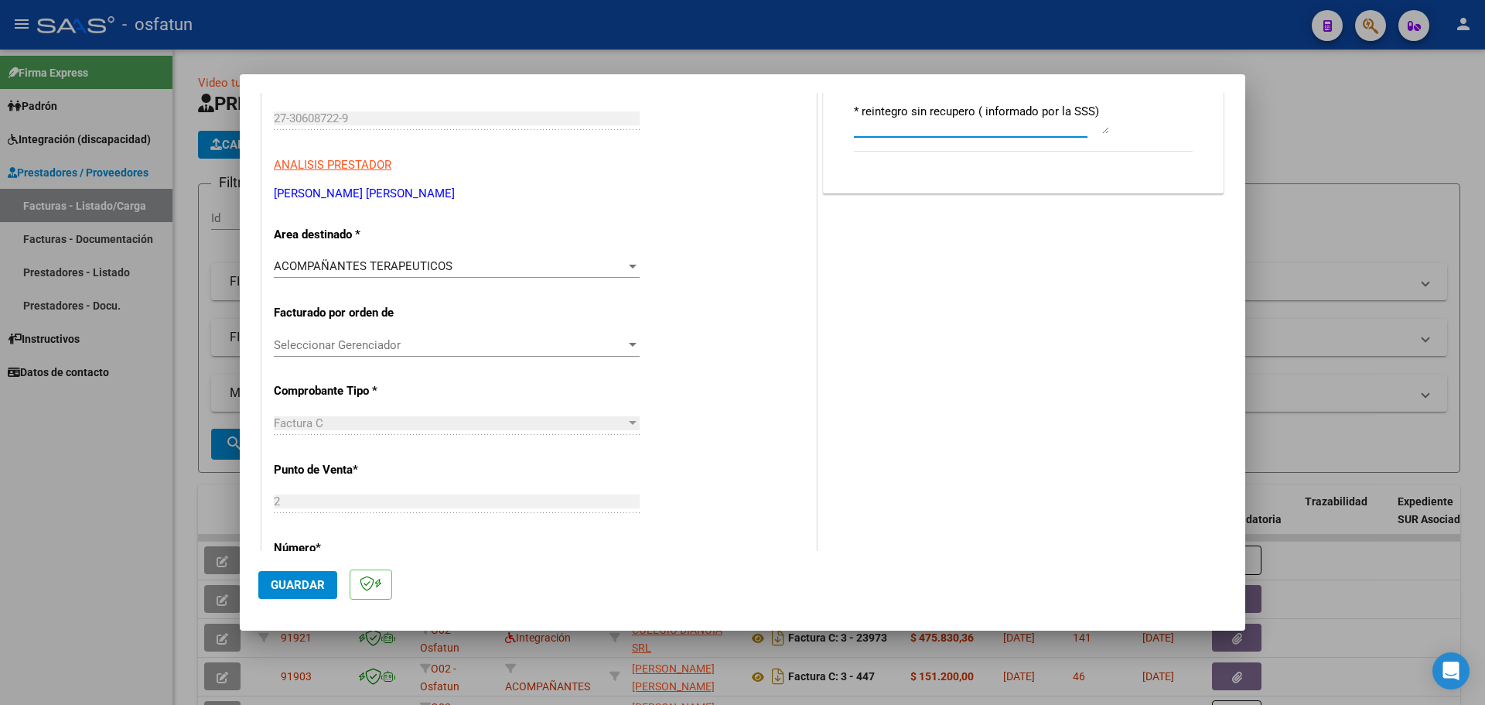
type textarea "* reintegro sin recupero ( informado por la SSS)"
click at [298, 574] on button "Guardar" at bounding box center [297, 585] width 79 height 28
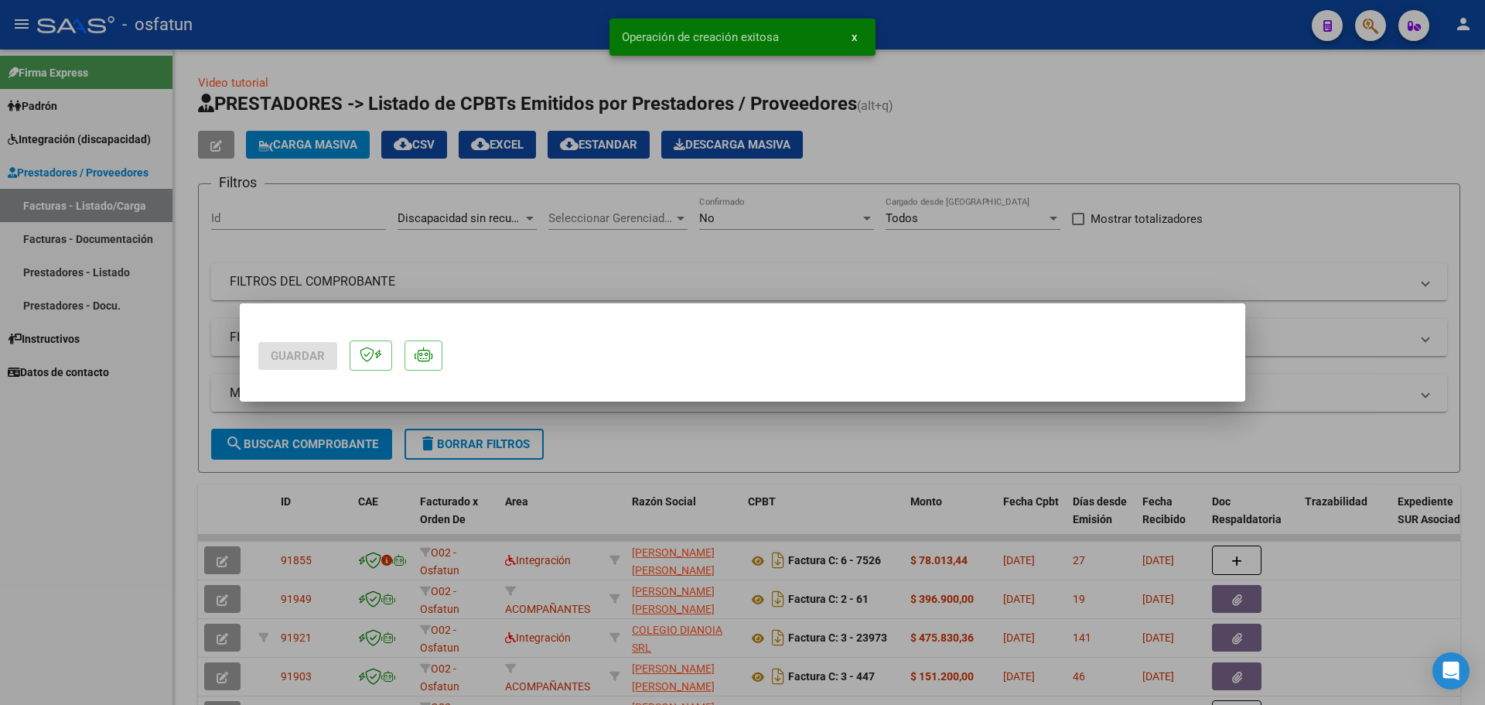
scroll to position [0, 0]
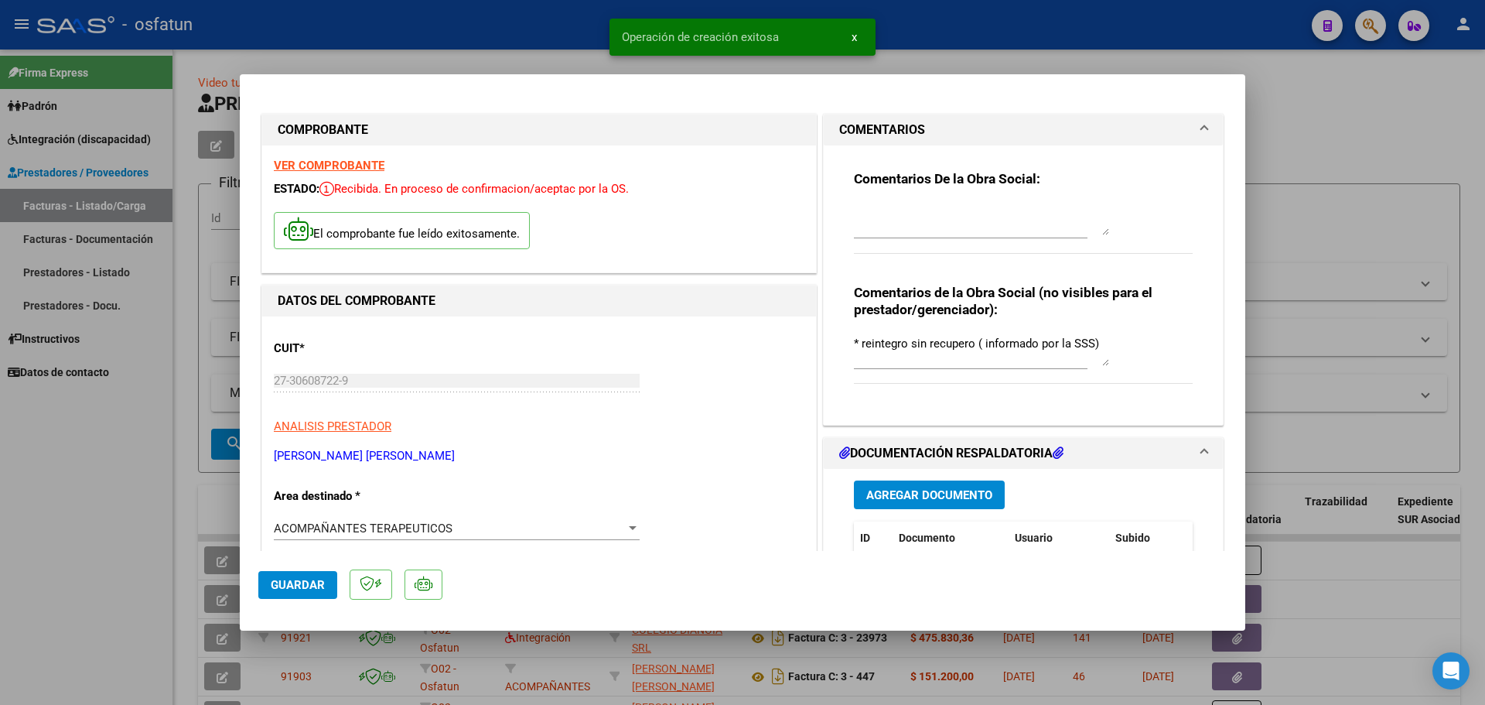
click at [299, 584] on span "Guardar" at bounding box center [298, 585] width 54 height 14
drag, startPoint x: 1451, startPoint y: 201, endPoint x: 1153, endPoint y: 182, distance: 298.5
click at [1451, 204] on div at bounding box center [742, 352] width 1485 height 705
type input "$ 0,00"
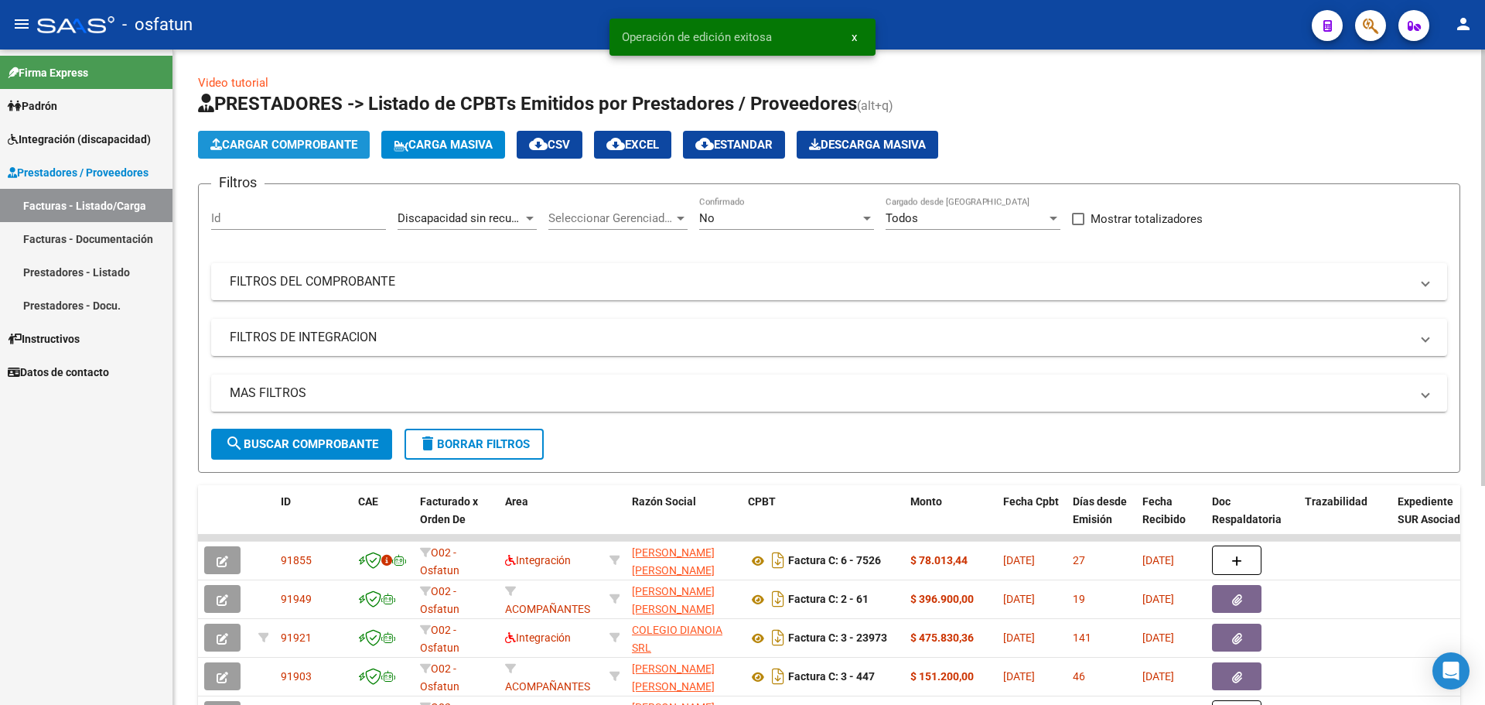
click at [302, 132] on button "Cargar Comprobante" at bounding box center [284, 145] width 172 height 28
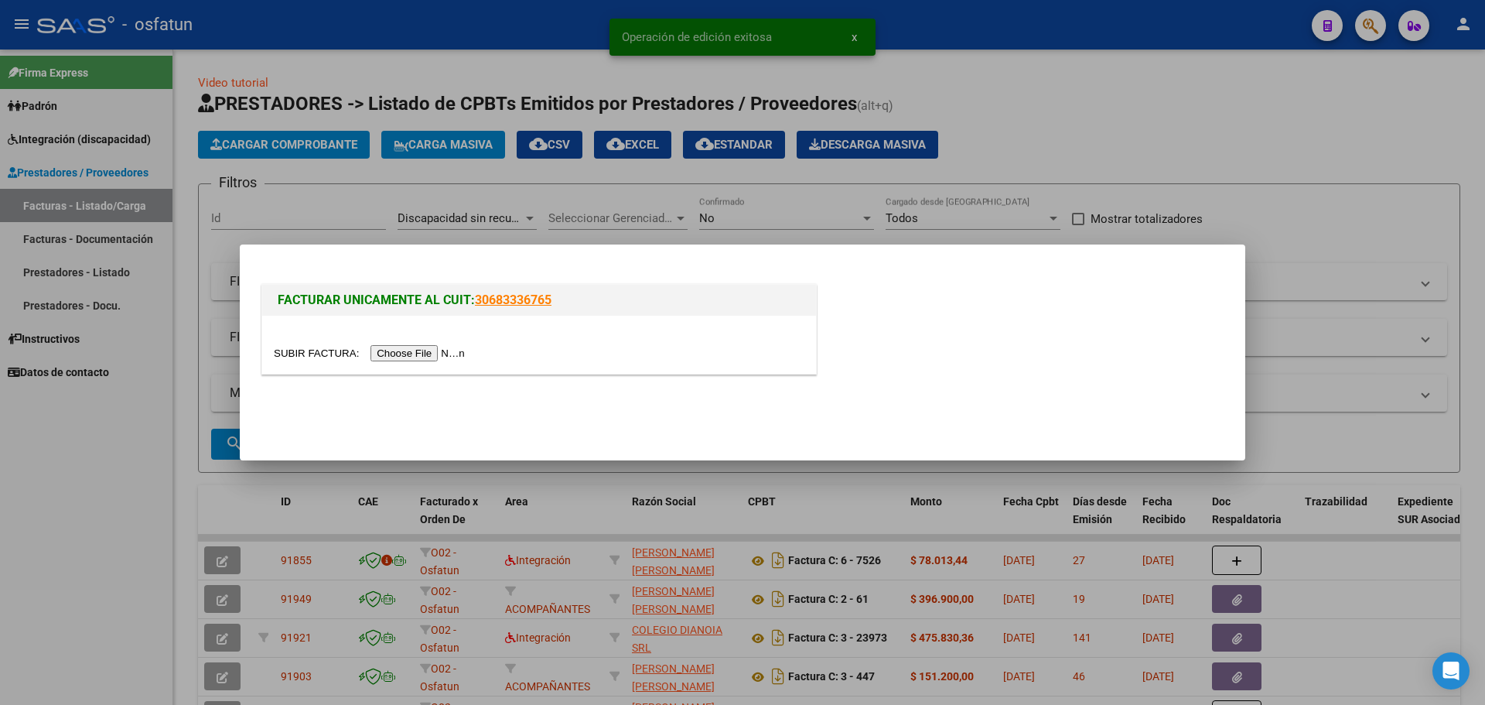
click at [449, 348] on input "file" at bounding box center [372, 353] width 196 height 16
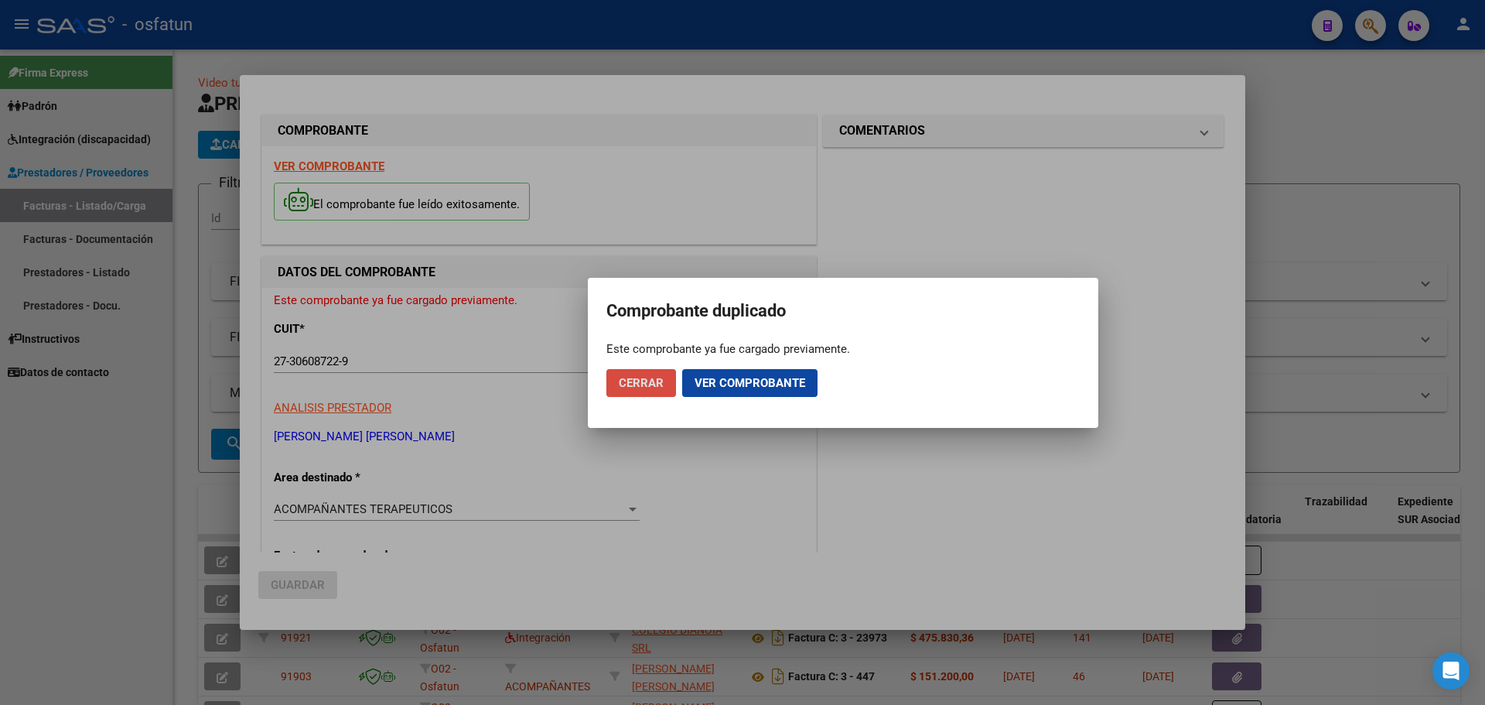
click at [652, 374] on button "Cerrar" at bounding box center [642, 383] width 70 height 28
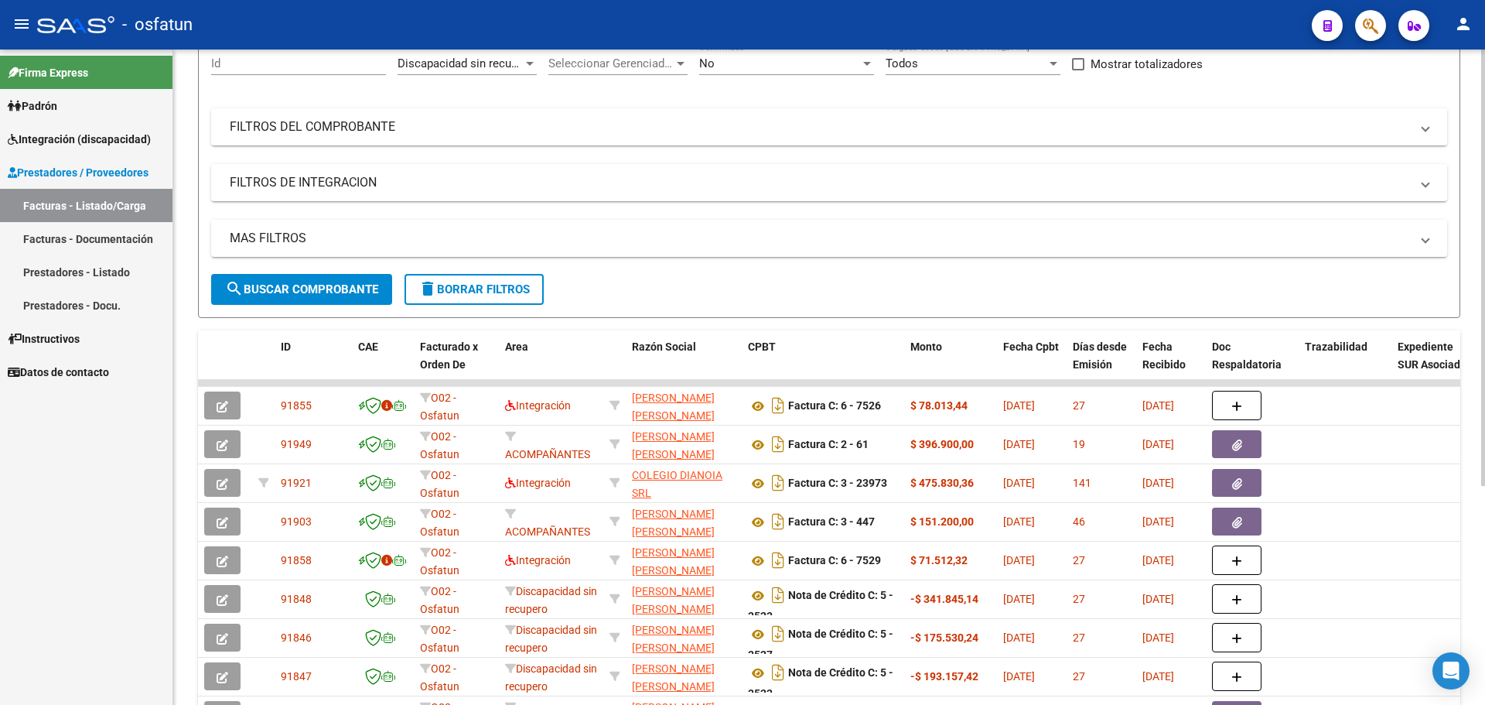
scroll to position [77, 0]
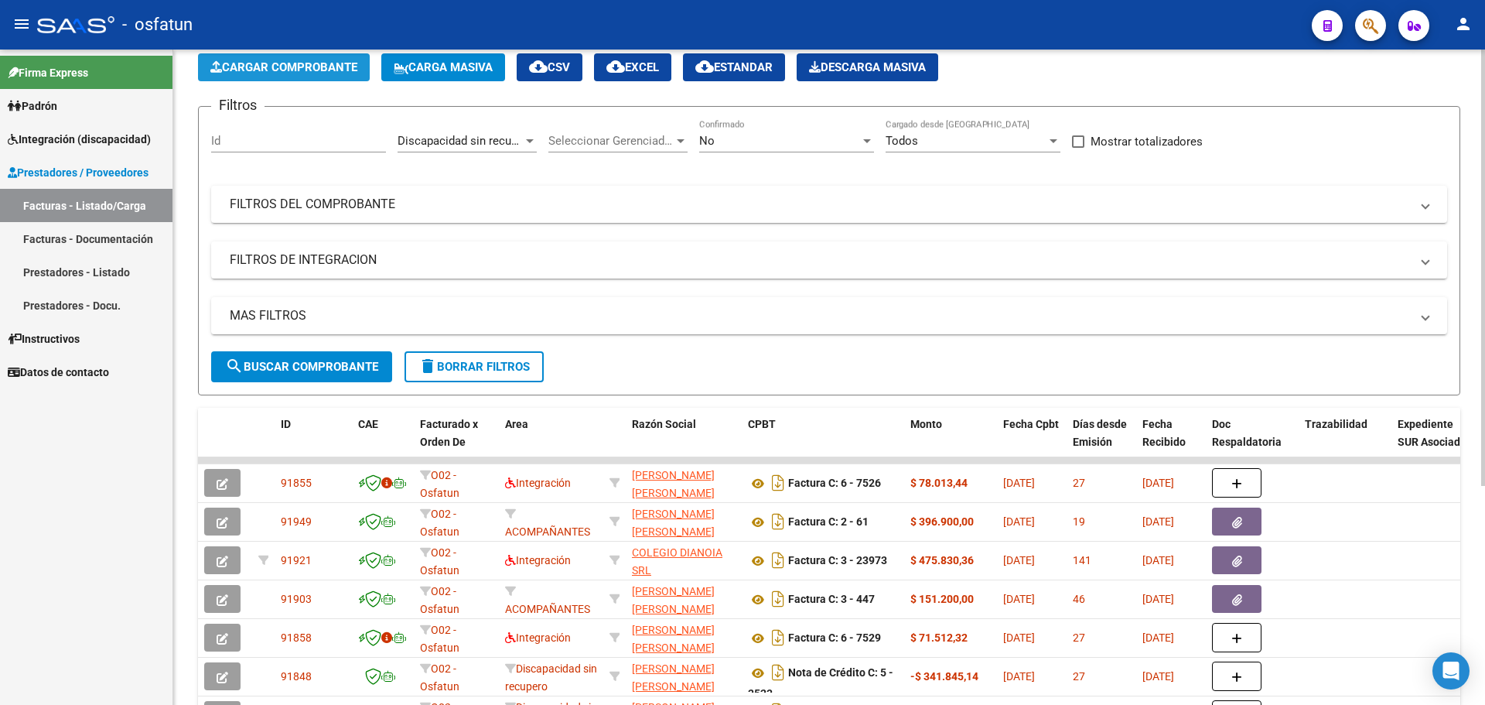
click at [275, 80] on button "Cargar Comprobante" at bounding box center [284, 67] width 172 height 28
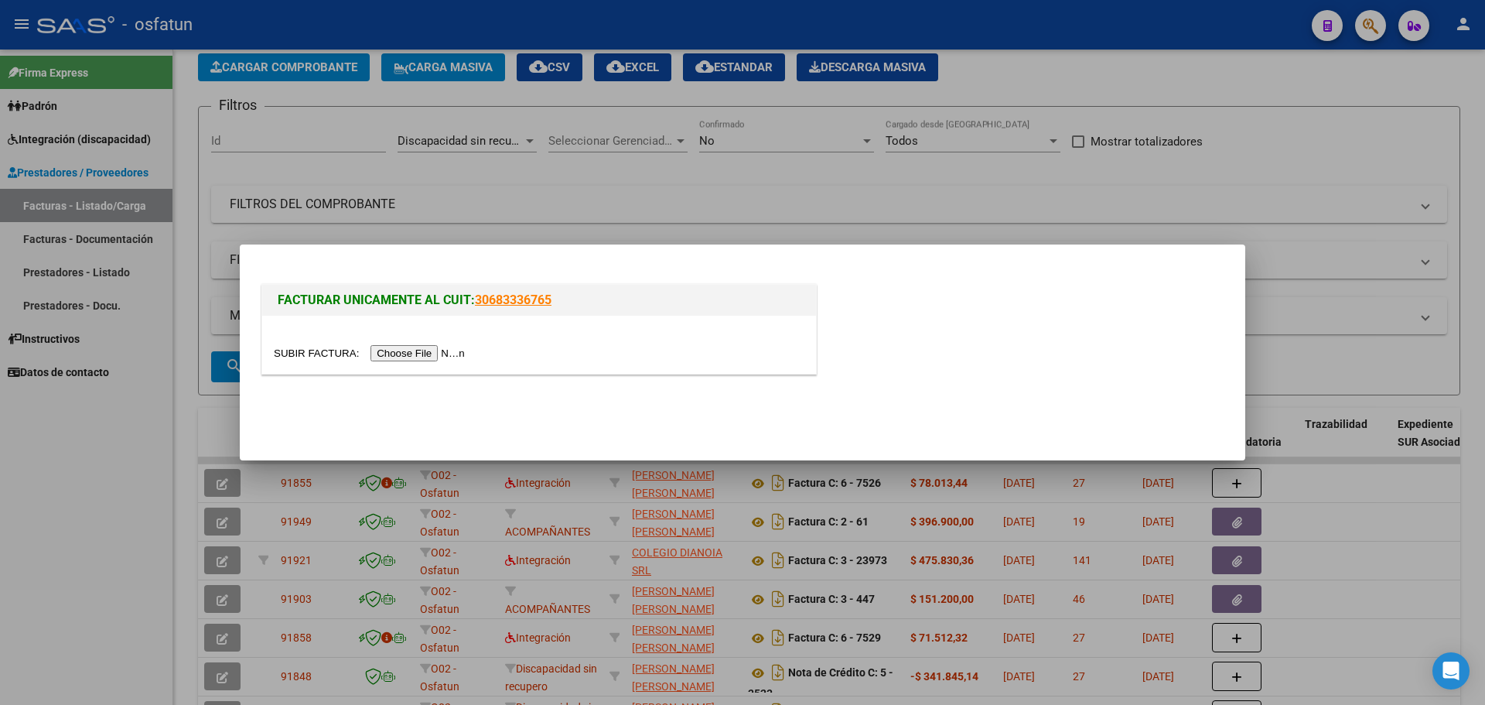
click at [442, 359] on input "file" at bounding box center [372, 353] width 196 height 16
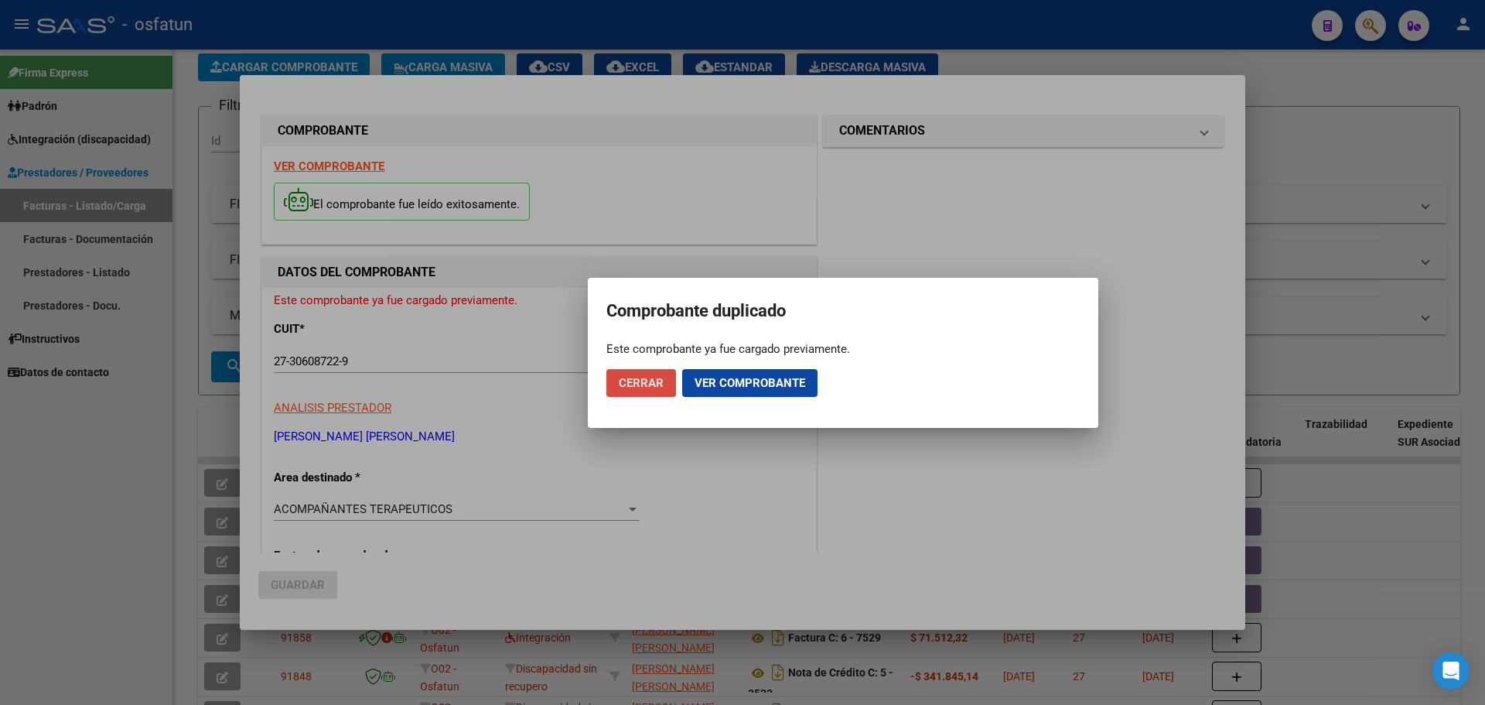
click at [641, 381] on span "Cerrar" at bounding box center [641, 383] width 45 height 14
